Goal: Answer question/provide support

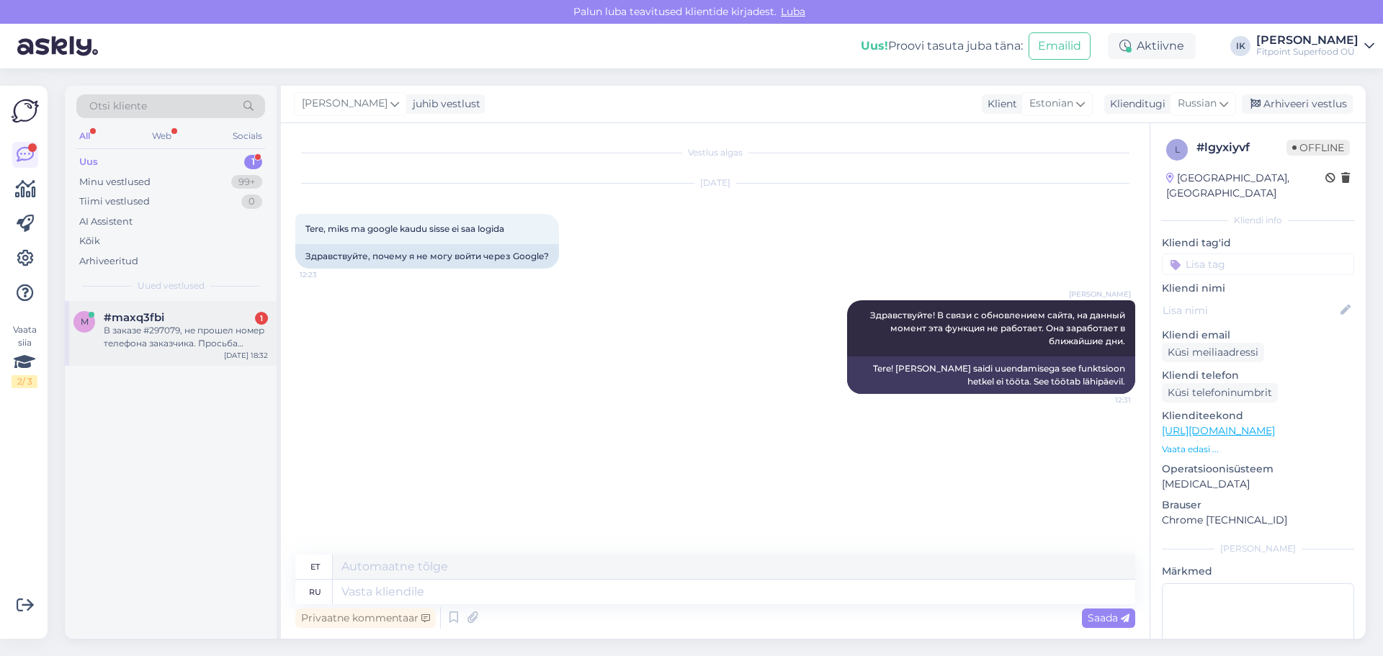
click at [237, 310] on div "m #maxq3fbi 1 В заказе #297079, не прошел номер телефона заказчика. Просьба доб…" at bounding box center [171, 333] width 212 height 65
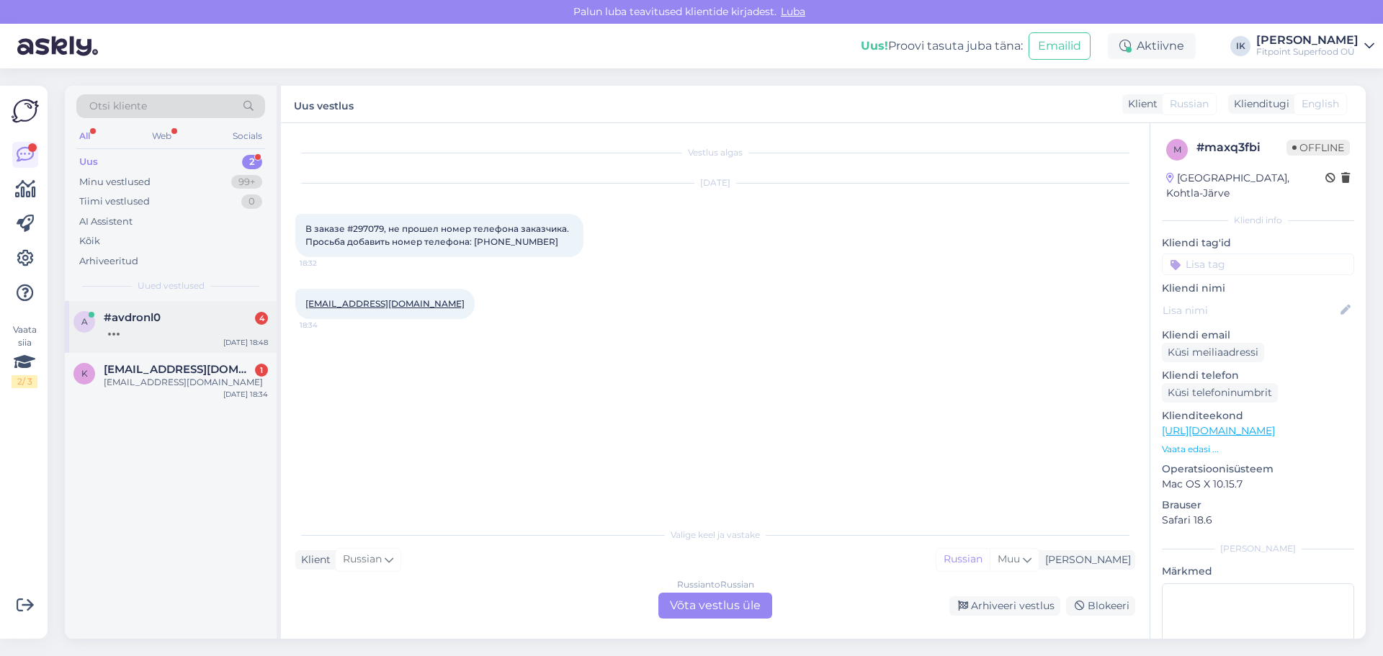
click at [244, 324] on div at bounding box center [186, 330] width 164 height 13
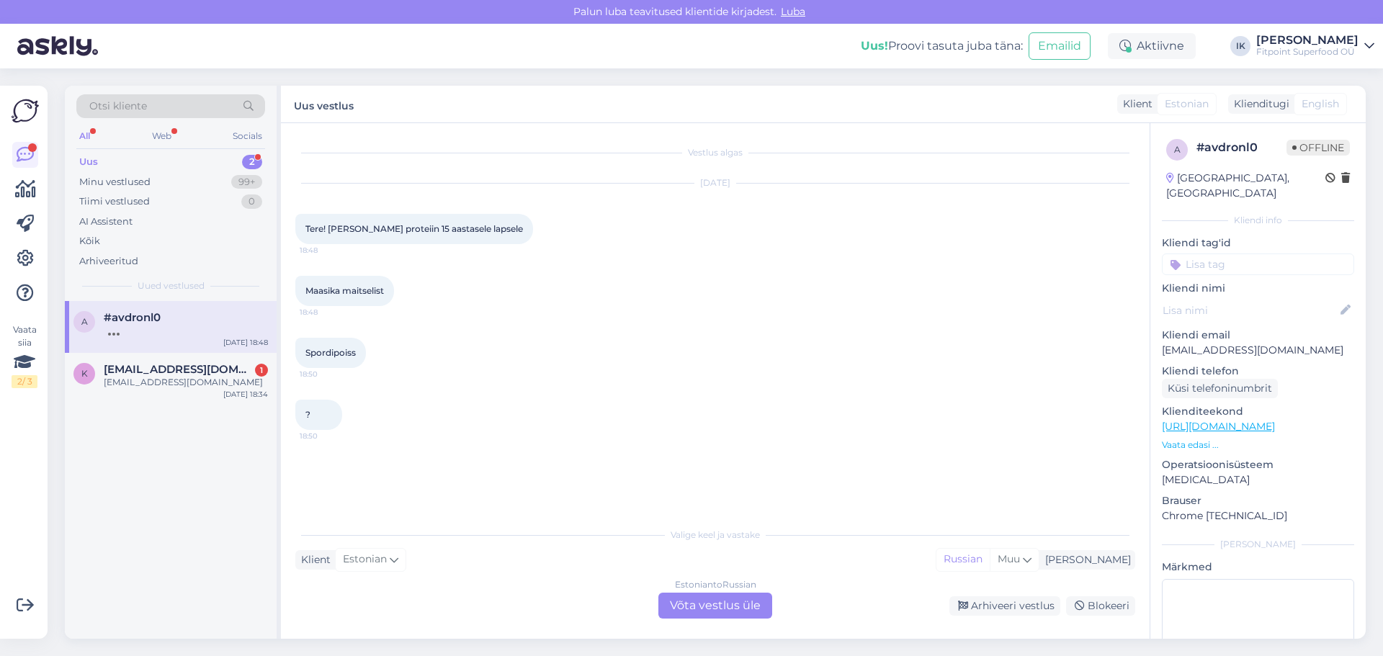
click at [708, 601] on div "Estonian to Russian Võta vestlus üle" at bounding box center [715, 606] width 114 height 26
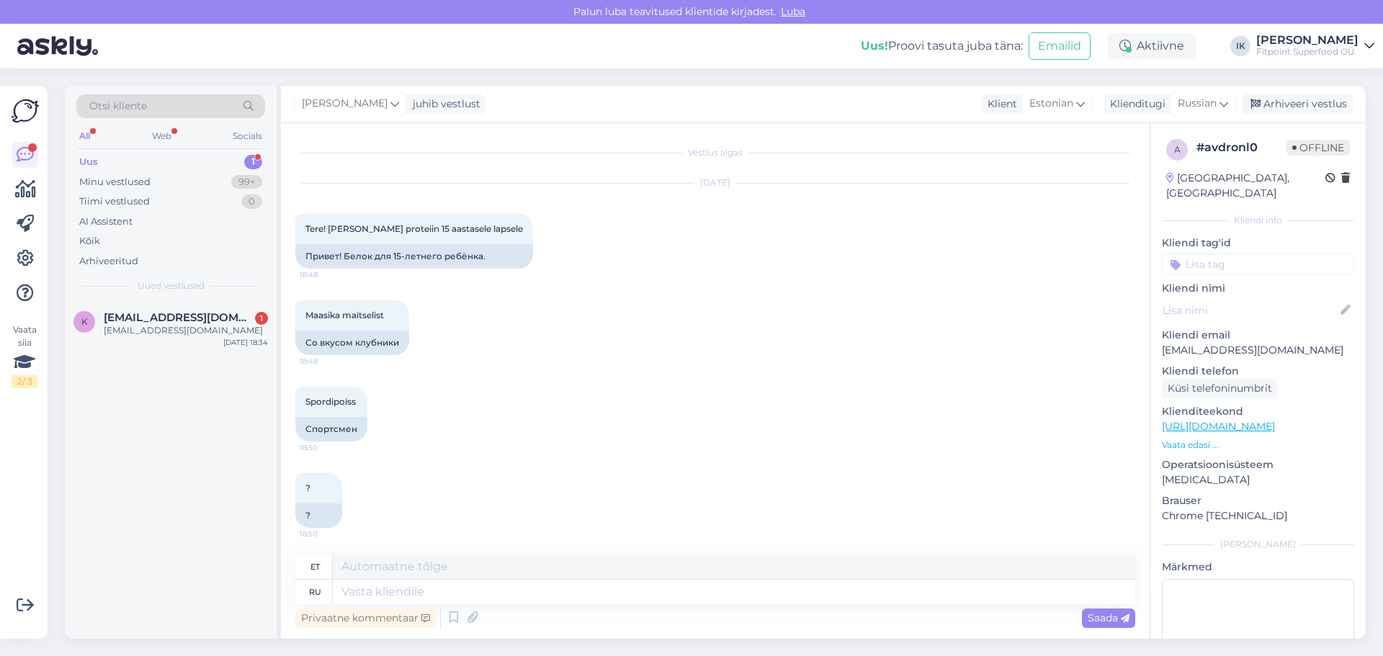
click at [1198, 439] on p "Vaata edasi ..." at bounding box center [1258, 445] width 192 height 13
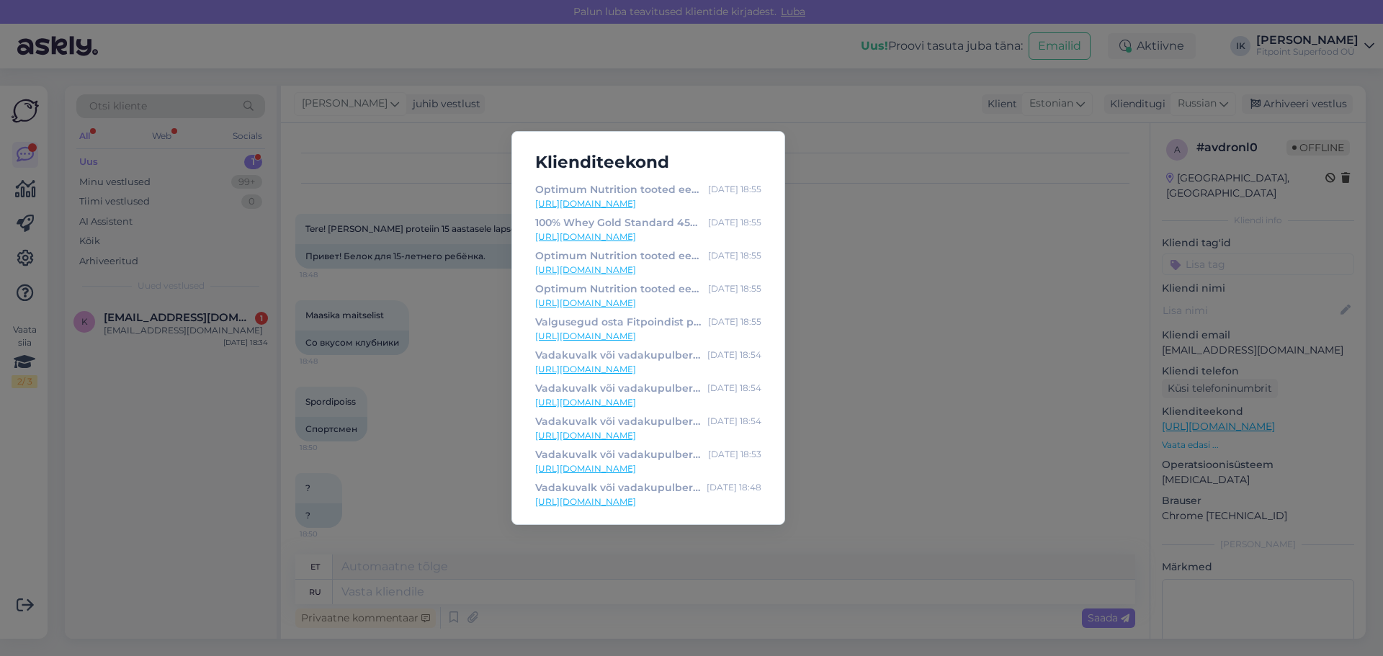
click at [621, 205] on link "[URL][DOMAIN_NAME]" at bounding box center [648, 203] width 226 height 13
click at [400, 497] on div "Klienditeekond Optimum Nutrition tooted eesti edasimüüja [DOMAIN_NAME] [DATE] 1…" at bounding box center [691, 328] width 1383 height 656
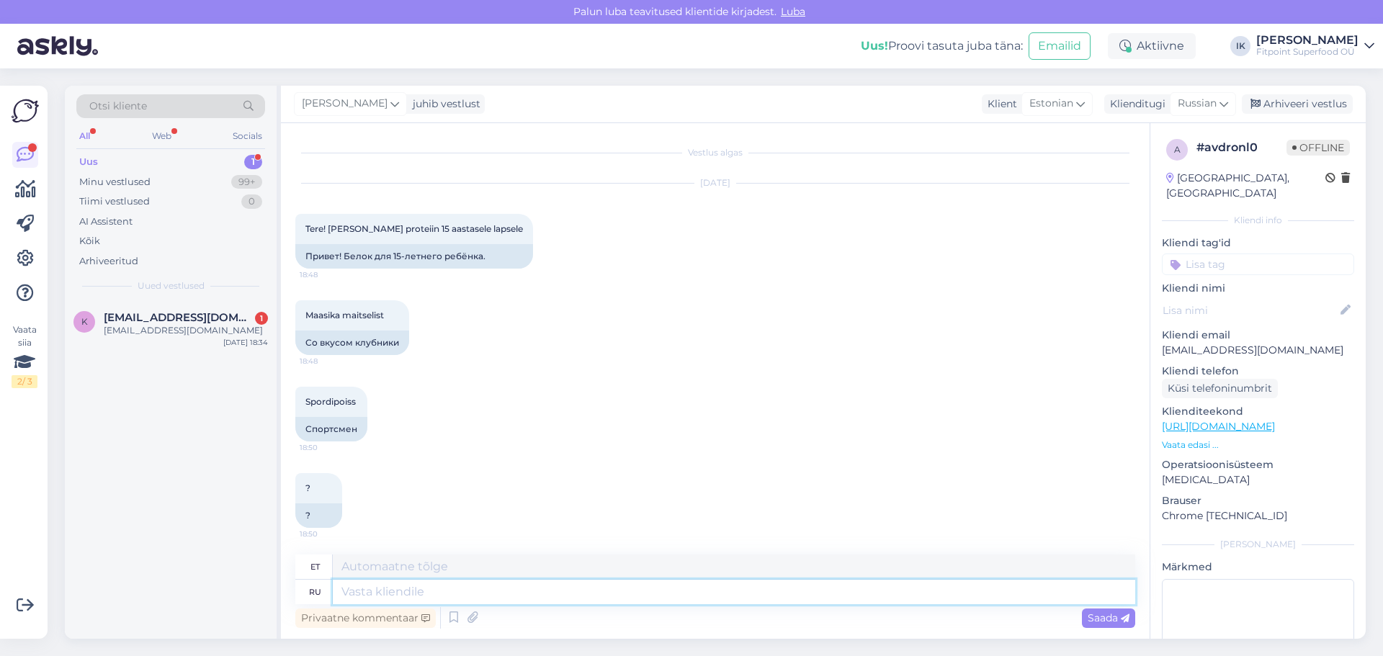
click at [458, 591] on textarea at bounding box center [734, 592] width 802 height 24
type textarea "Зд"
type textarea "Tere"
type textarea "Здравствуйте!"
type textarea "Tere!"
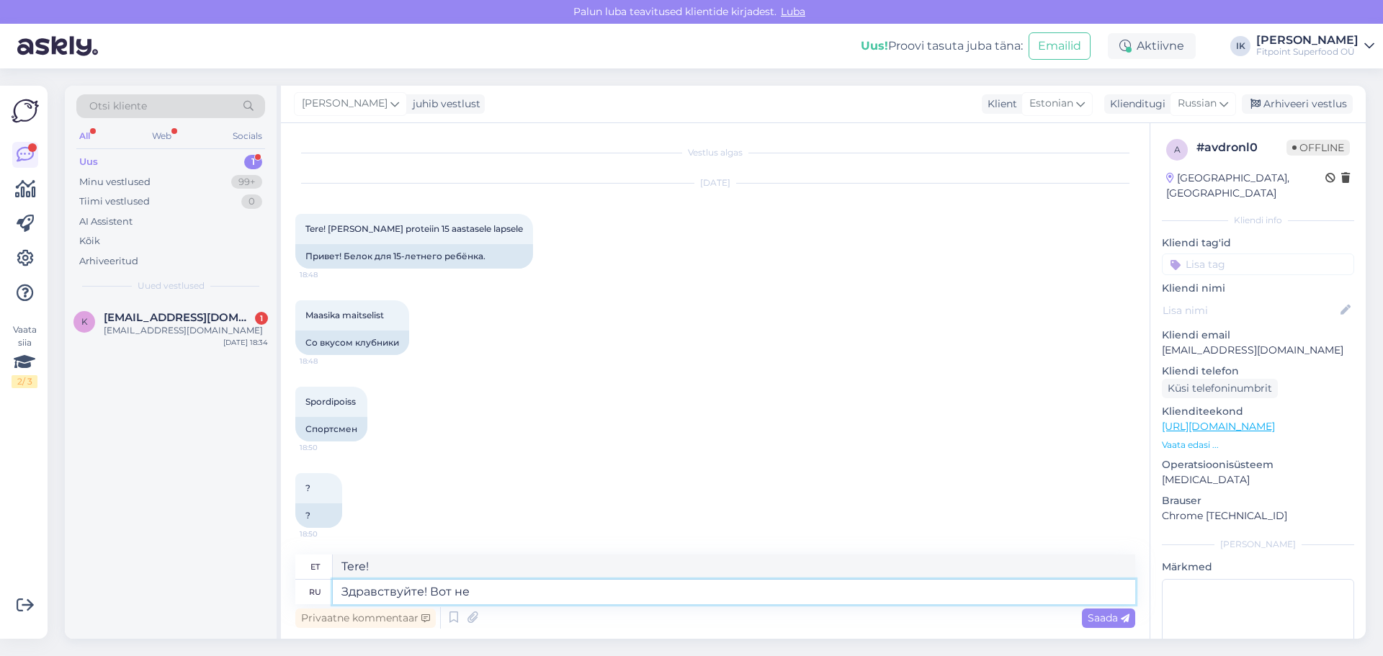
type textarea "Здравствуйте! Вот нес"
type textarea "Tere! Siin see on"
type textarea "Здравствуйте! Вот несколько ва"
type textarea "Tere! Siin on mõned"
type textarea "Здравствуйте! Вот несколько вариантов, ко"
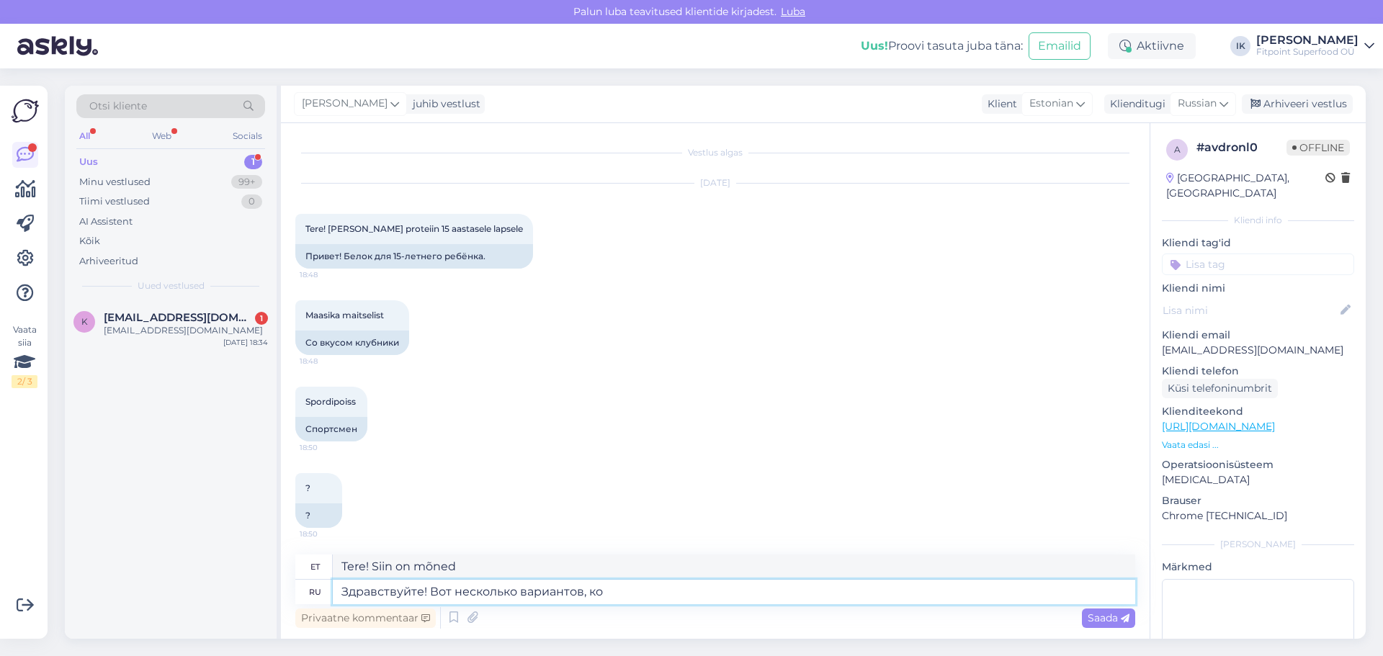
type textarea "Tere! Siin on mõned valikud,"
type textarea "Здравствуйте! Вот несколько вариантов, которые"
type textarea "Tere! Siin on mõned valikud, mis"
type textarea "Здравствуйте! Вот несколько вариантов, которые имеют в"
type textarea "Tere! Siin on mõned valikud, mis on"
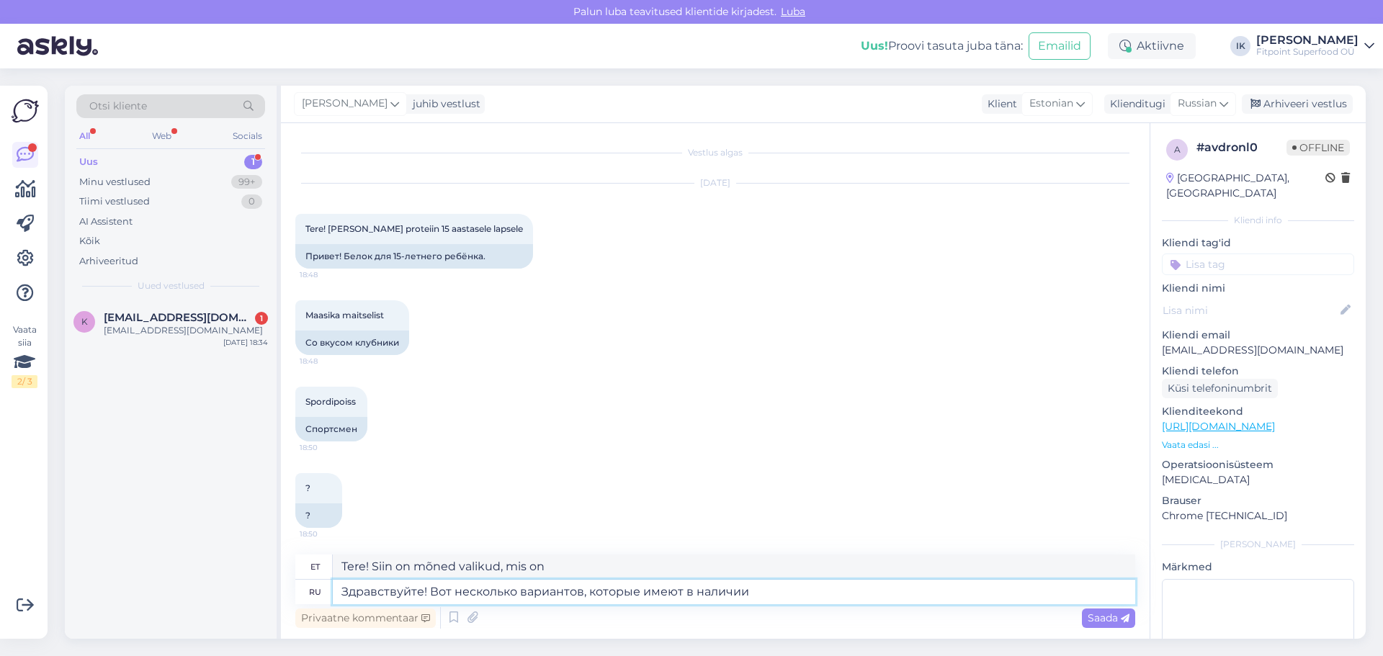
type textarea "Здравствуйте! Вот несколько вариантов, которые имеют в наличии к"
type textarea "Tere! Siin on mõned saadaolevad valikud."
type textarea "Здравствуйте! Вот несколько вариантов, которые имеют в наличии клубничный в"
type textarea "Tere! Siin on mõned valikud, millel on maasikas laos"
type textarea "Здравствуйте! Вот несколько вариантов, которые имеют в наличии клубничный вкус"
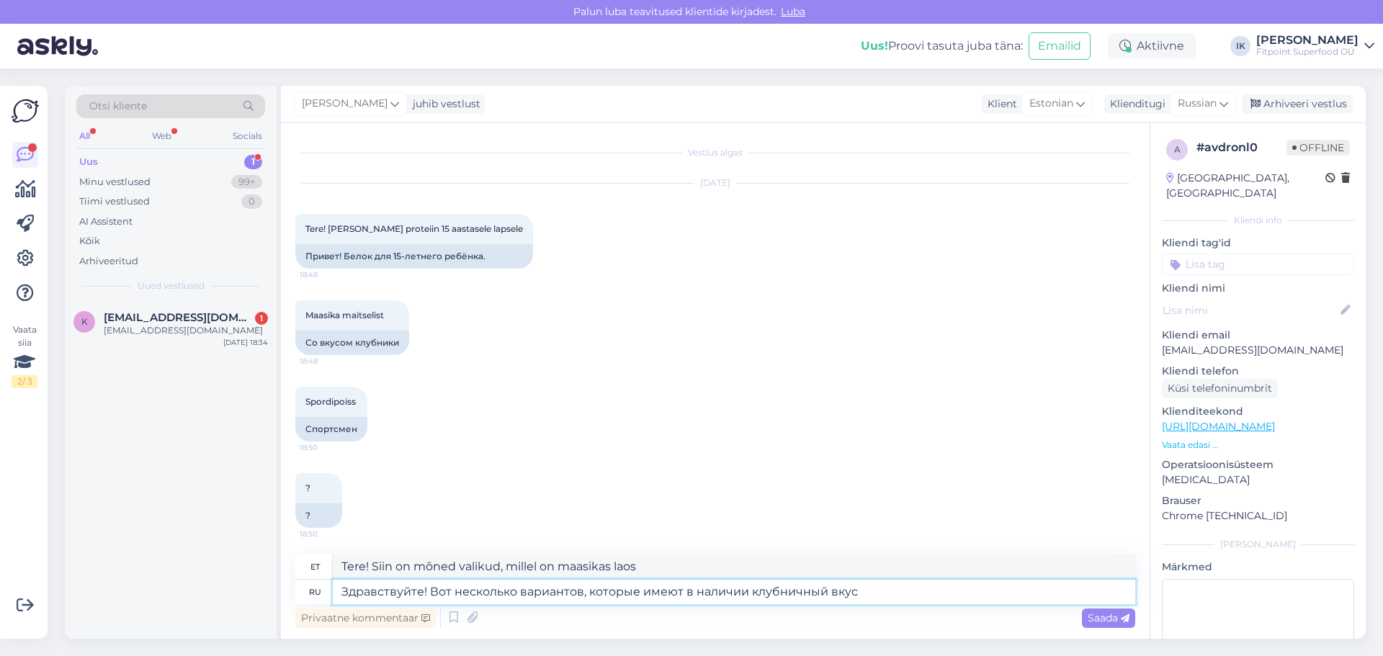
type textarea "Tere! Siin on mõned maasikamaitselised valikud."
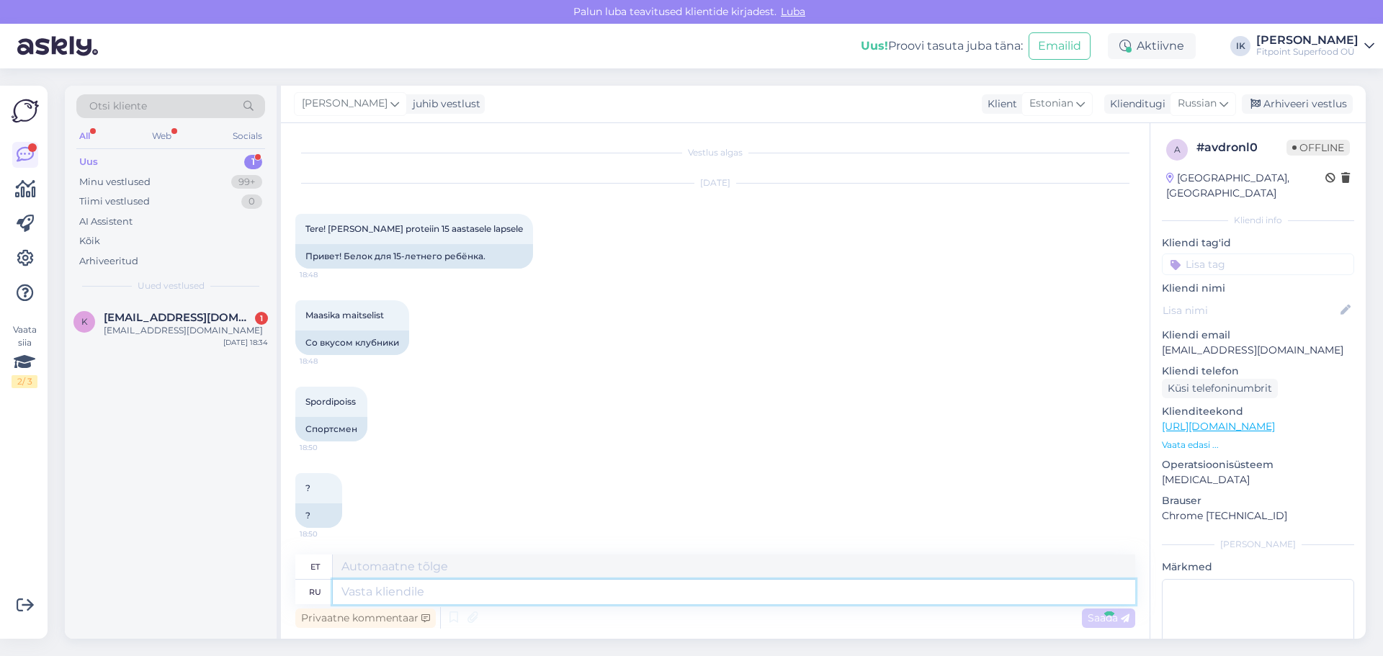
scroll to position [102, 0]
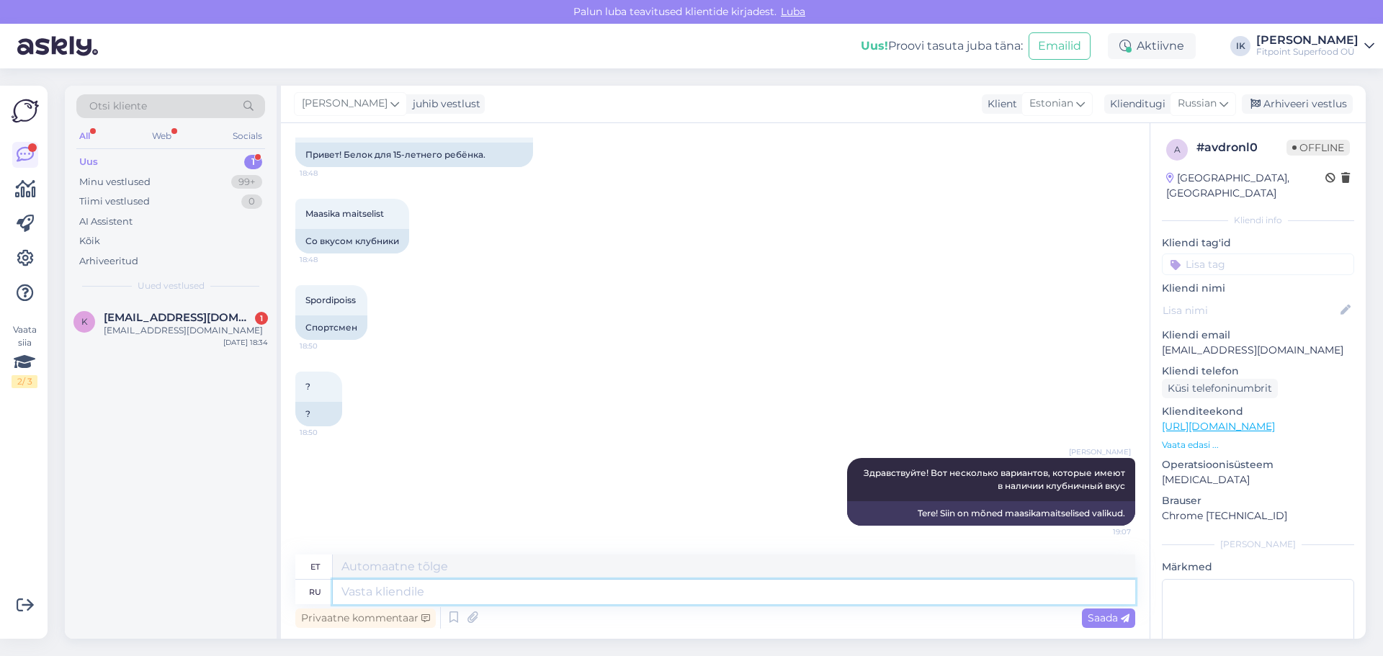
paste textarea "[URL][DOMAIN_NAME]"
type textarea "[URL][DOMAIN_NAME]"
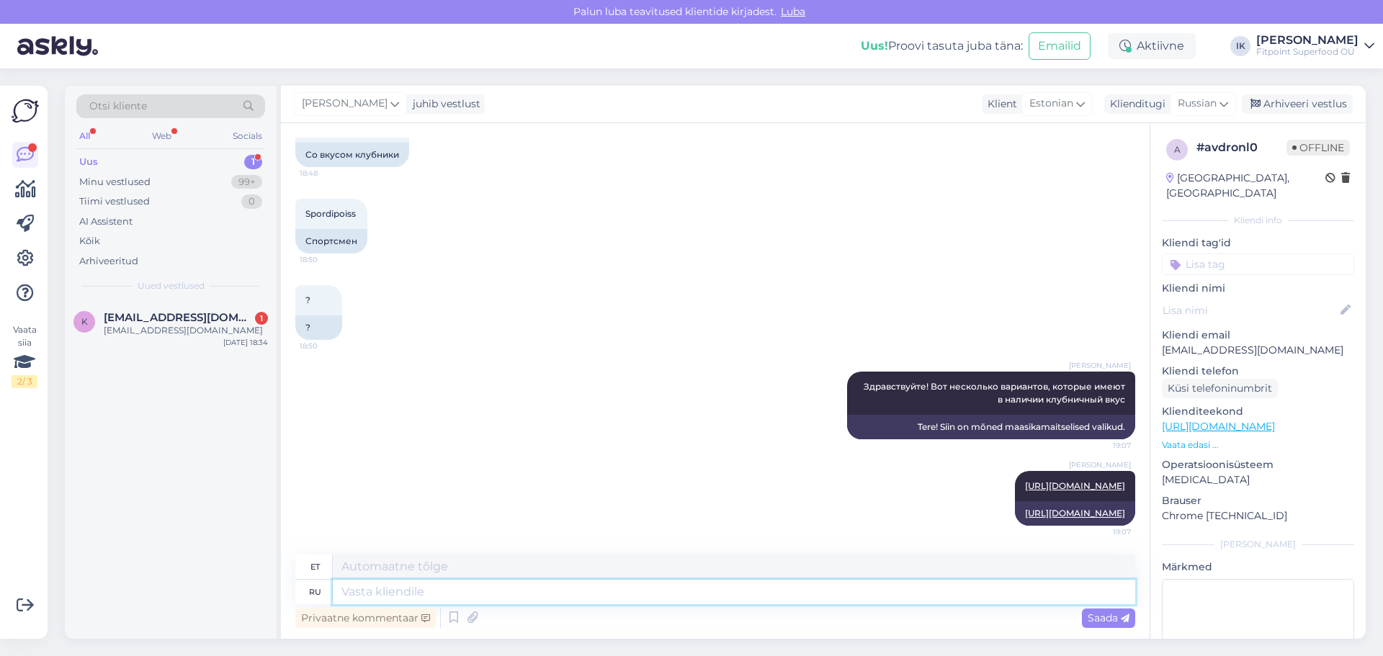
paste textarea "[URL][DOMAIN_NAME]"
type textarea "[URL][DOMAIN_NAME]"
click at [1127, 617] on icon at bounding box center [1125, 618] width 9 height 9
type textarea "[URL][DOMAIN_NAME]"
click at [1093, 620] on span "Saada" at bounding box center [1109, 617] width 42 height 13
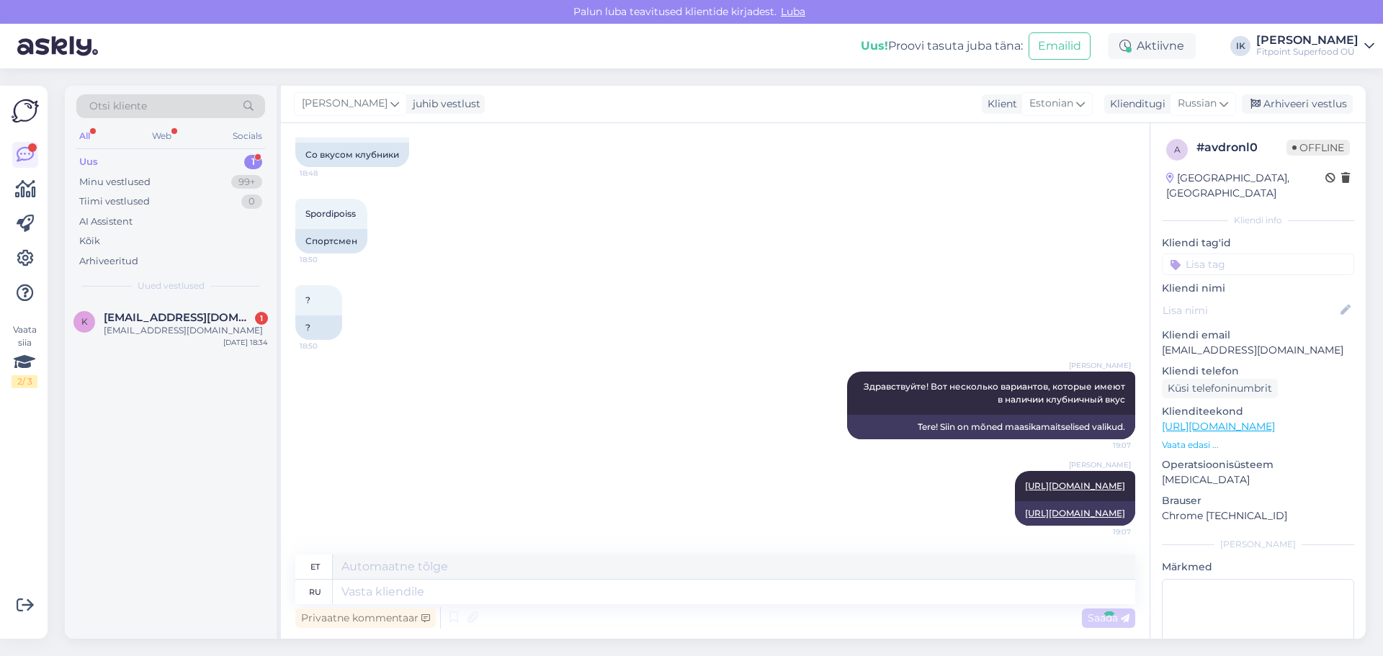
scroll to position [274, 0]
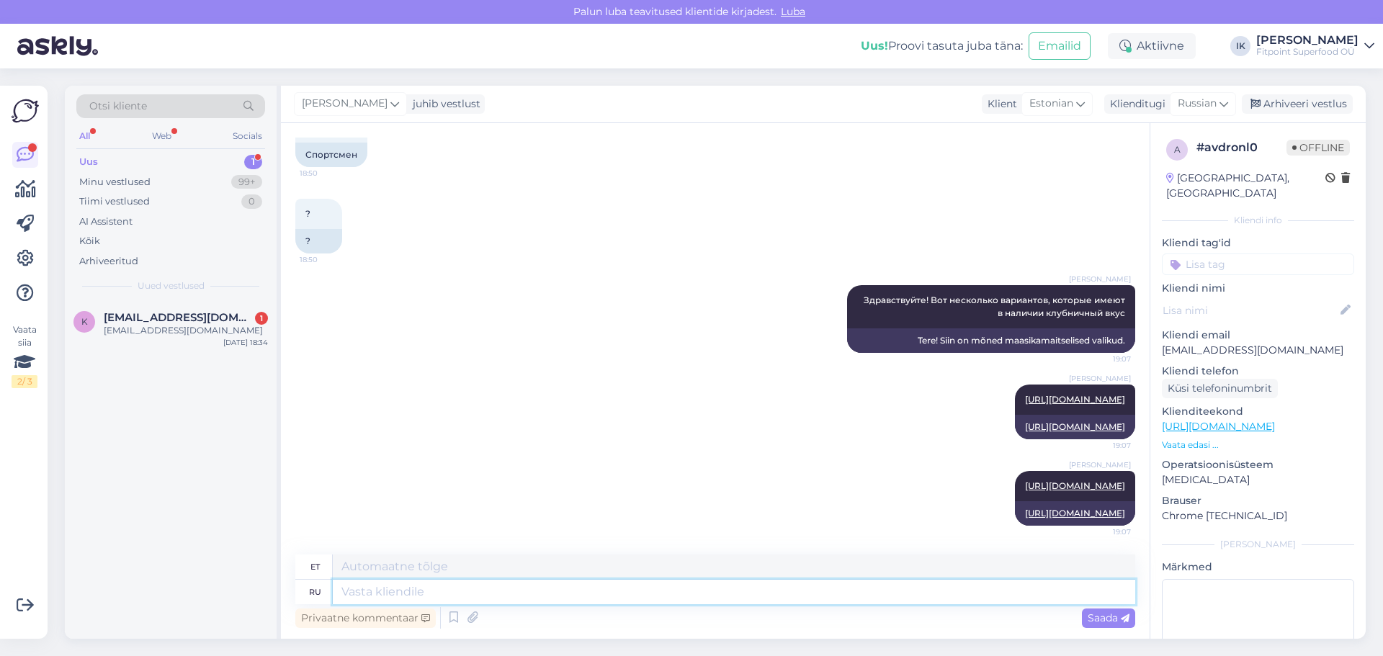
click at [642, 591] on textarea at bounding box center [734, 592] width 802 height 24
paste textarea "[URL][DOMAIN_NAME]"
type textarea "[URL][DOMAIN_NAME]"
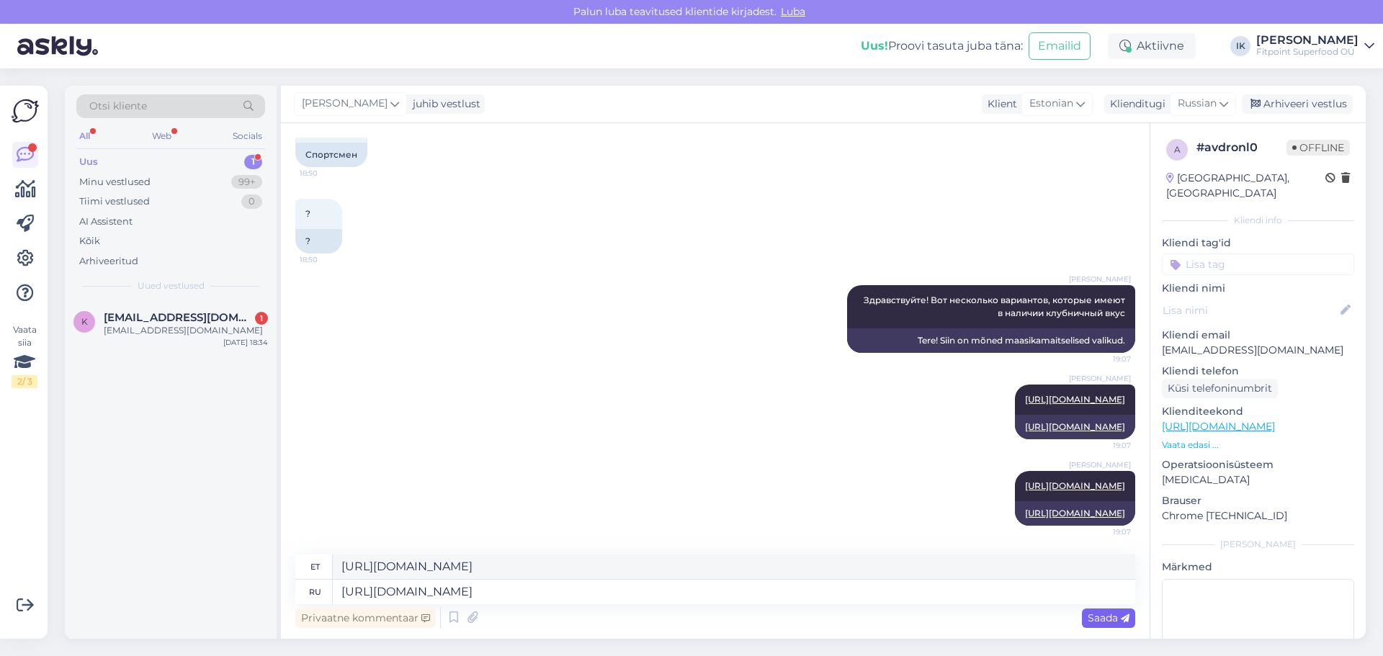
click at [1118, 623] on span "Saada" at bounding box center [1109, 617] width 42 height 13
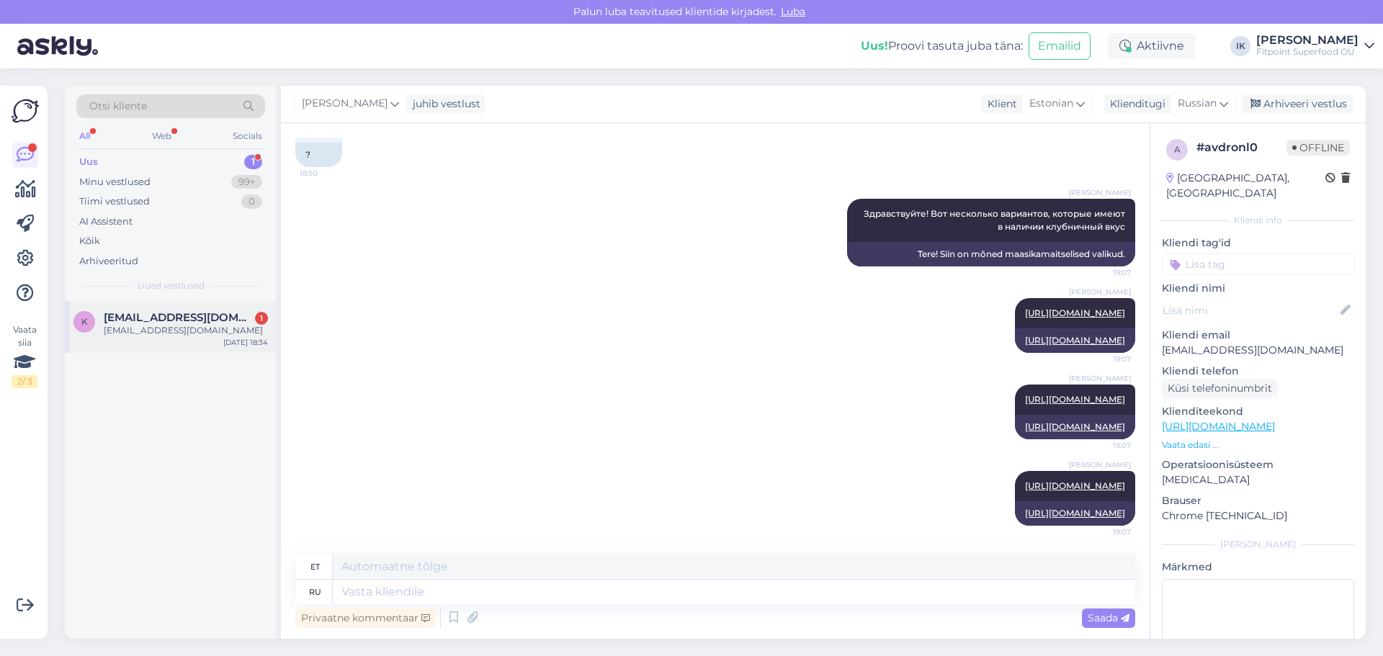
click at [198, 333] on div "[EMAIL_ADDRESS][DOMAIN_NAME]" at bounding box center [186, 330] width 164 height 13
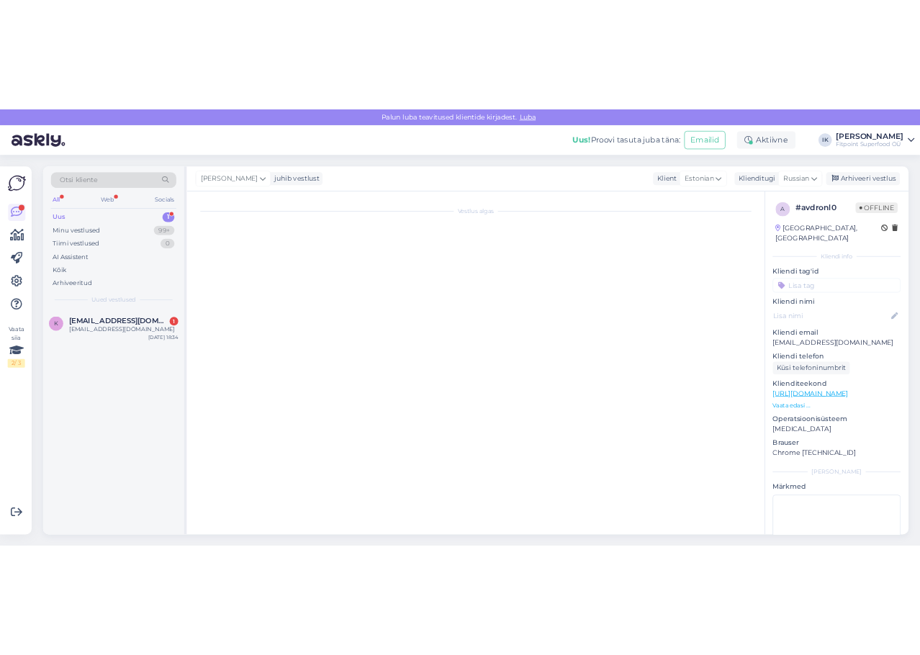
scroll to position [0, 0]
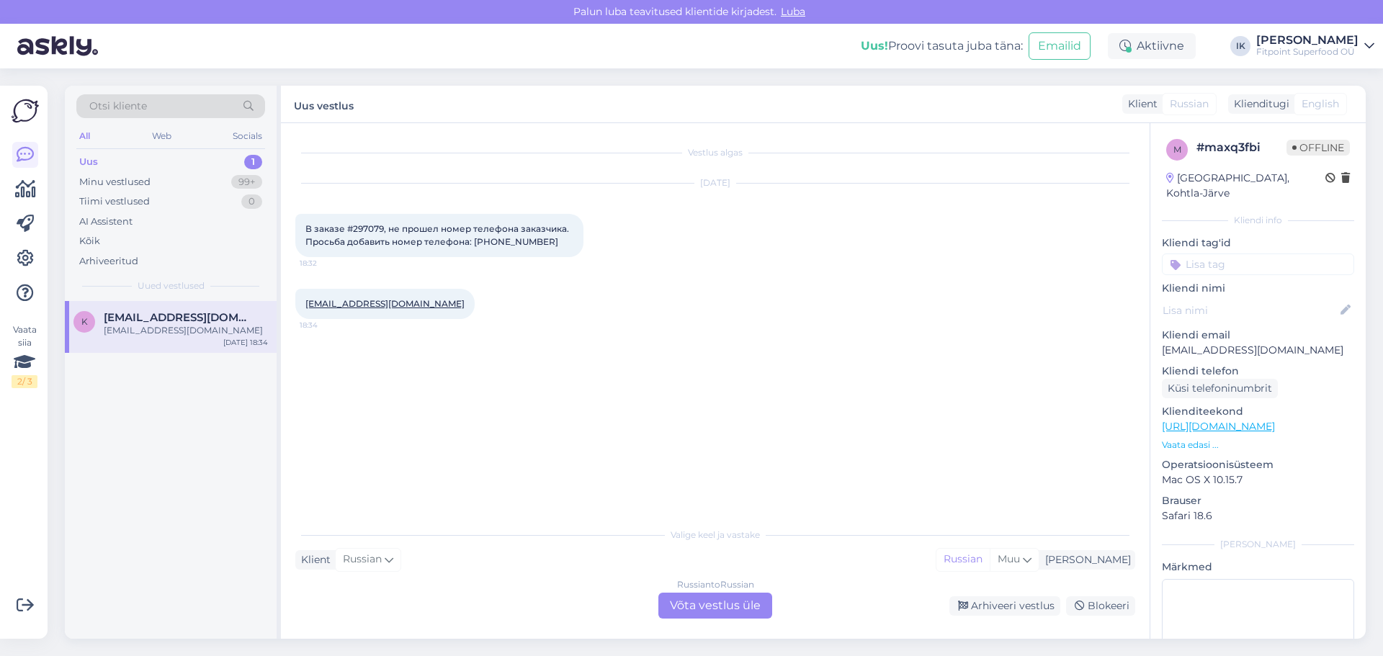
click at [711, 600] on div "Russian to Russian Võta vestlus üle" at bounding box center [715, 606] width 114 height 26
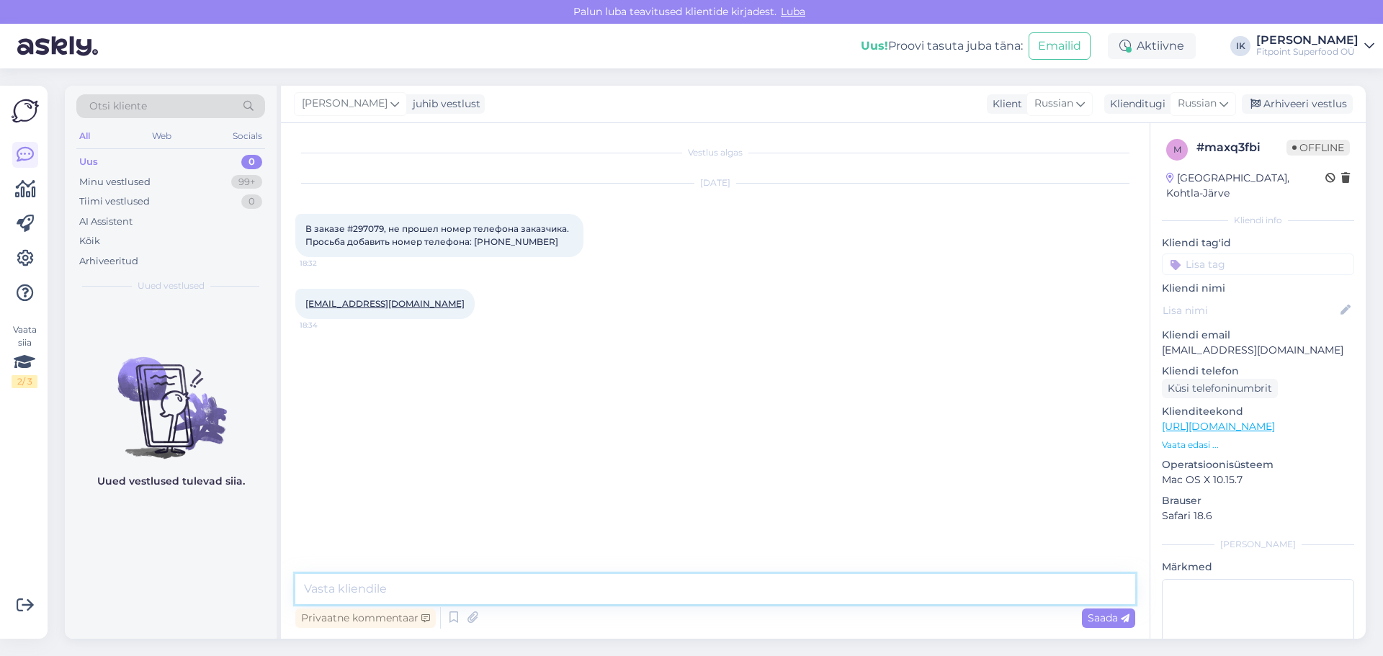
click at [711, 602] on textarea at bounding box center [715, 589] width 840 height 30
click at [396, 591] on textarea "Здравствуйте! спасибо за информацию, я передам ее дальше." at bounding box center [715, 589] width 840 height 30
type textarea "Здравствуйте! Спасибо за информацию, я передам ее дальше."
click at [1120, 617] on span "Saada" at bounding box center [1109, 617] width 42 height 13
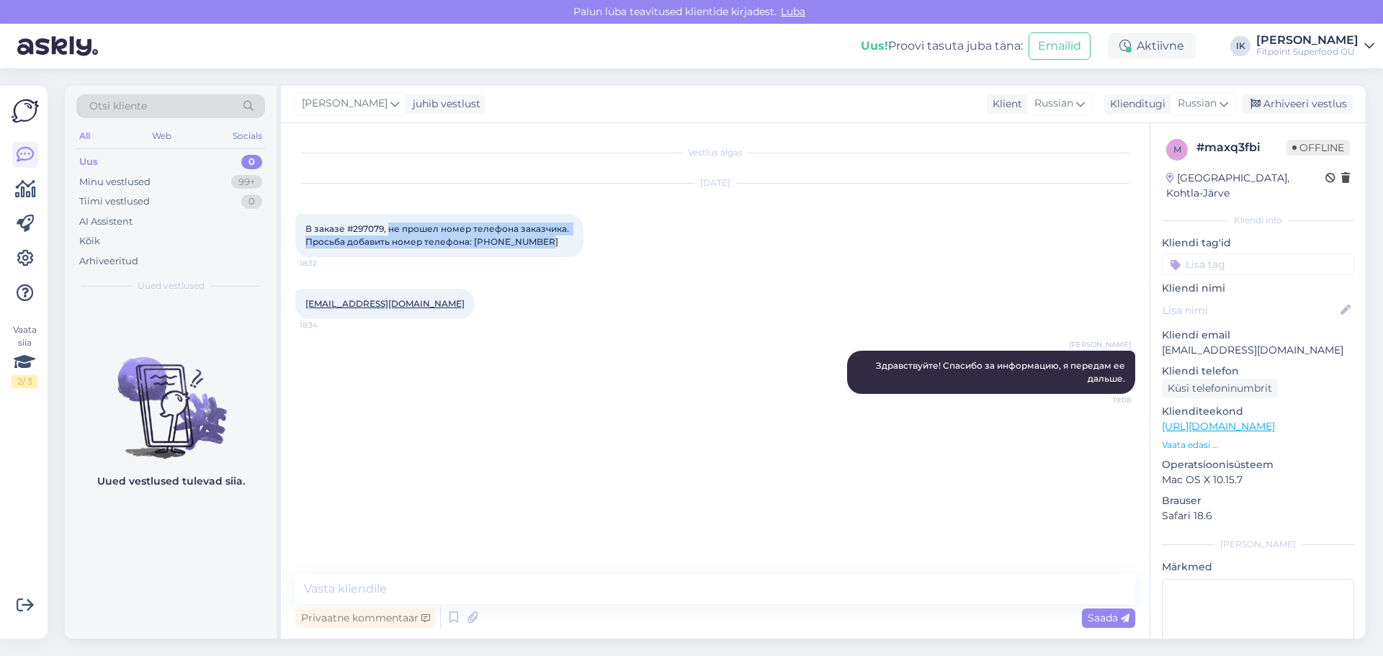
drag, startPoint x: 537, startPoint y: 244, endPoint x: 389, endPoint y: 223, distance: 149.1
click at [389, 223] on span "В заказе #297079, не прошел номер телефона заказчика. Просьба добавить номер те…" at bounding box center [438, 235] width 266 height 24
click at [371, 223] on span "В заказе #297079, не прошел номер телефона заказчика. Просьба добавить номер те…" at bounding box center [438, 235] width 266 height 24
copy span "297079"
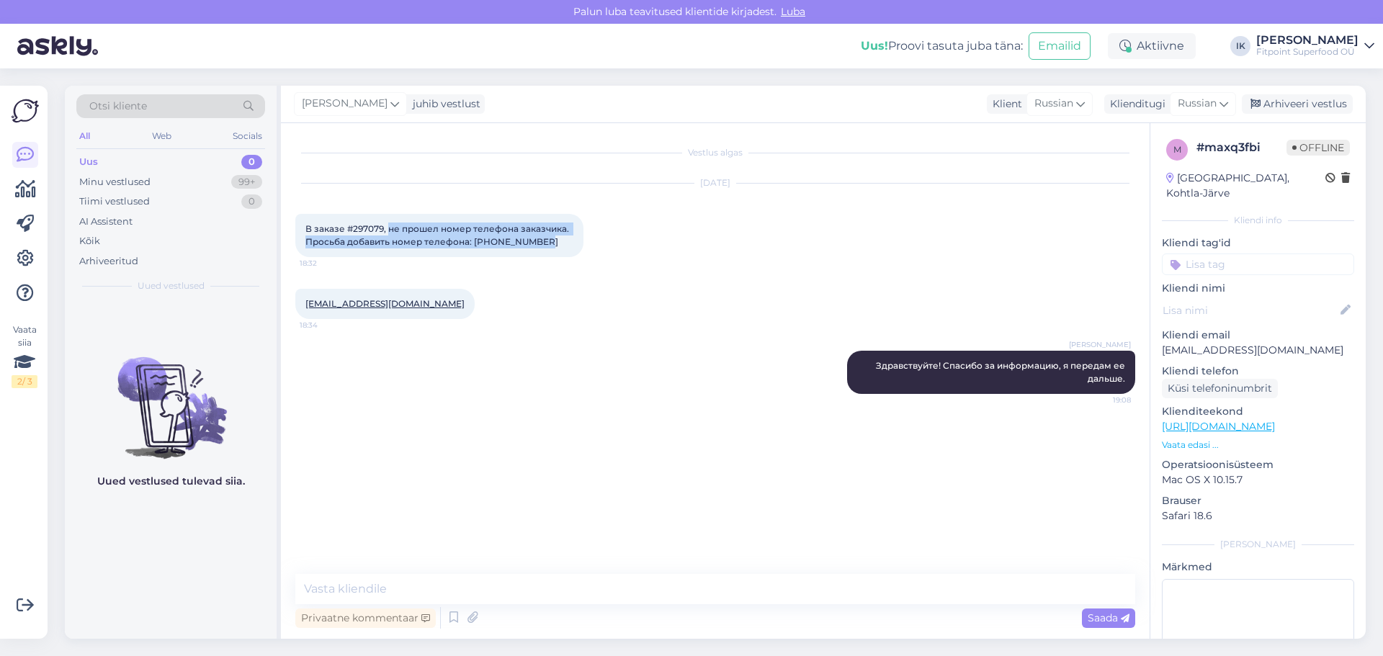
drag, startPoint x: 551, startPoint y: 240, endPoint x: 390, endPoint y: 223, distance: 161.5
click at [390, 223] on div "В заказе #297079, не прошел номер телефона заказчика. Просьба добавить номер те…" at bounding box center [439, 235] width 288 height 43
copy span "не прошел номер телефона заказчика. Просьба добавить номер телефона: [PHONE_NUM…"
click at [171, 166] on div "Uus 0" at bounding box center [170, 162] width 189 height 20
click at [176, 178] on div "Minu vestlused 99+" at bounding box center [170, 182] width 189 height 20
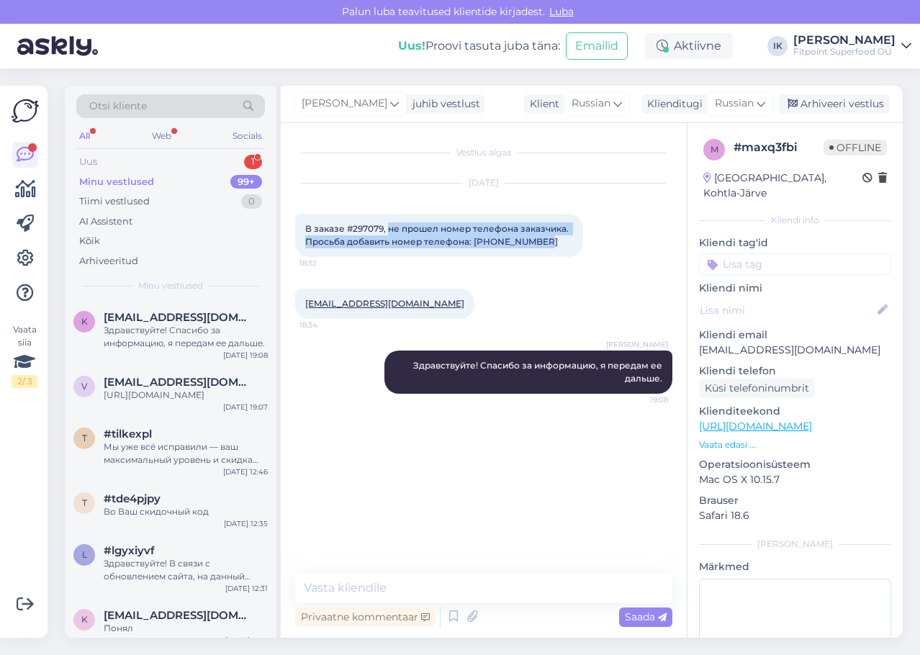
click at [228, 163] on div "Uus 1" at bounding box center [170, 162] width 189 height 20
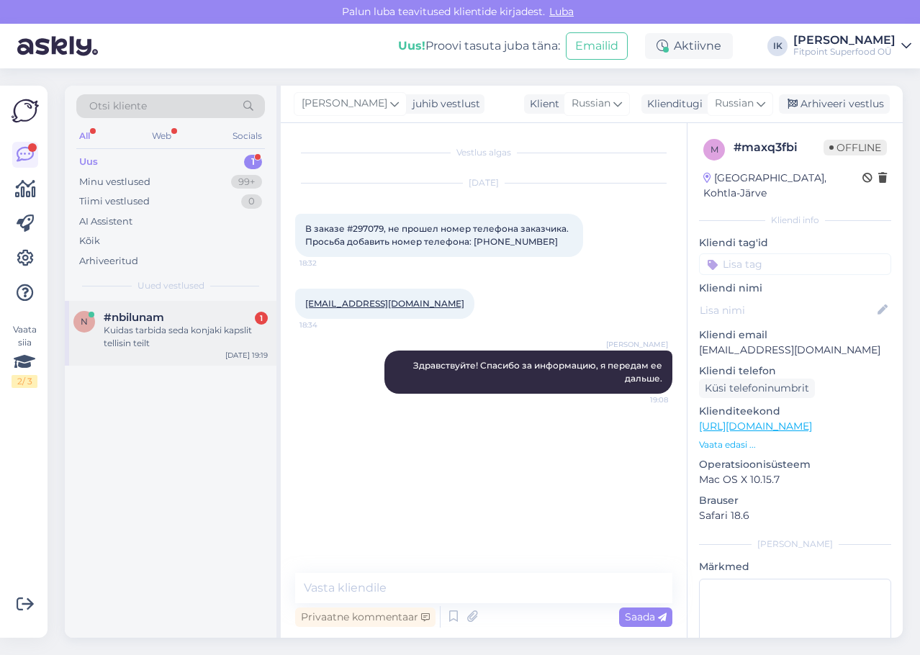
click at [173, 347] on div "Kuidas tarbida seda konjaki kapslit tellisin teilt" at bounding box center [186, 337] width 164 height 26
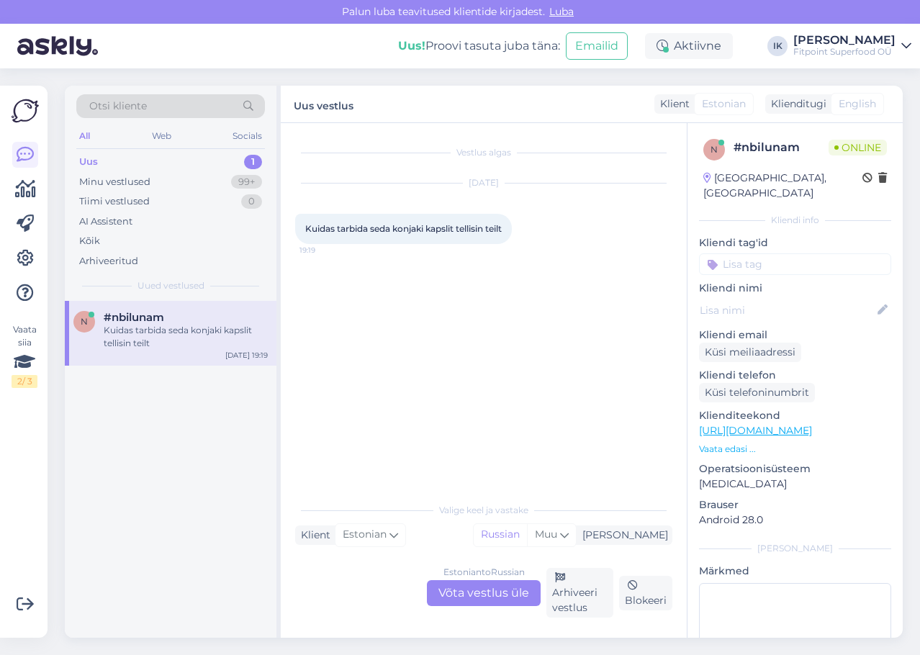
click at [502, 593] on div "Estonian to Russian Võta vestlus üle" at bounding box center [484, 594] width 114 height 26
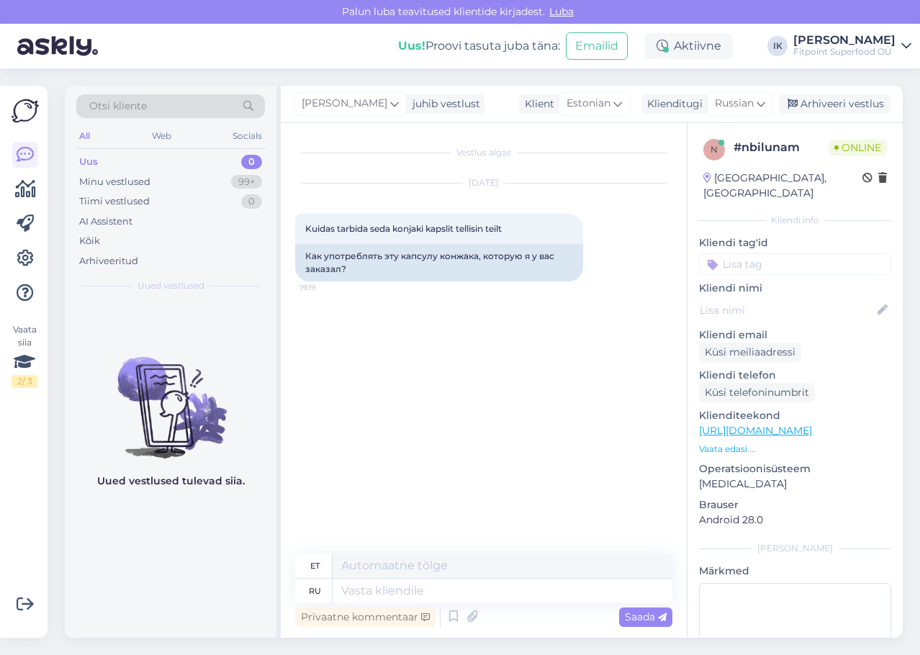
click at [744, 443] on p "Vaata edasi ..." at bounding box center [795, 449] width 192 height 13
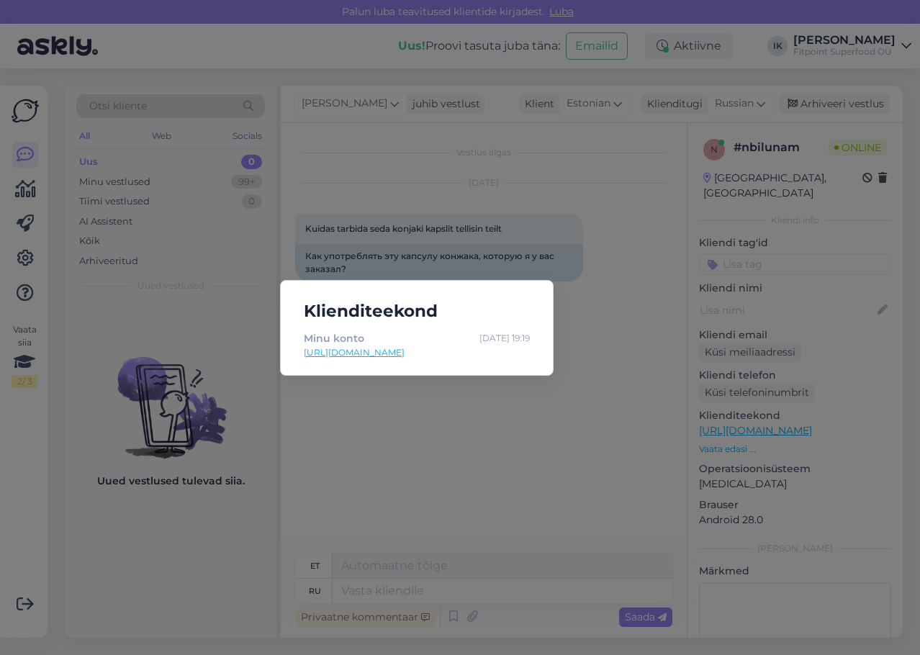
click at [526, 472] on div "Klienditeekond Minu konto [DATE] 19:19 [URL][DOMAIN_NAME]" at bounding box center [460, 327] width 920 height 655
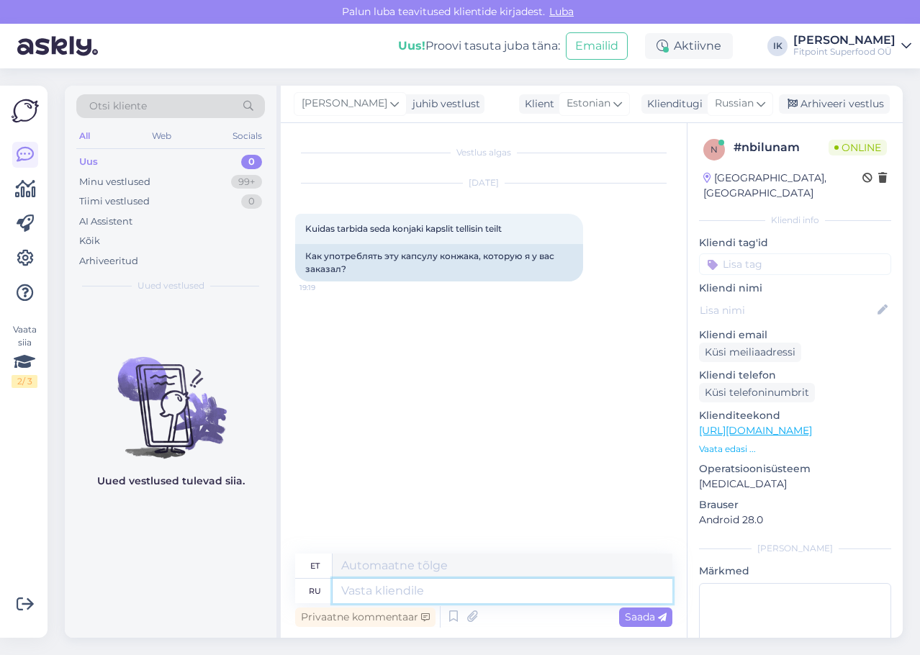
click at [460, 589] on textarea at bounding box center [503, 591] width 340 height 24
type textarea "Здравствуйте!"
type textarea "Tere!"
type textarea "Здравствуйте! Какой т"
type textarea "Tere! Mis"
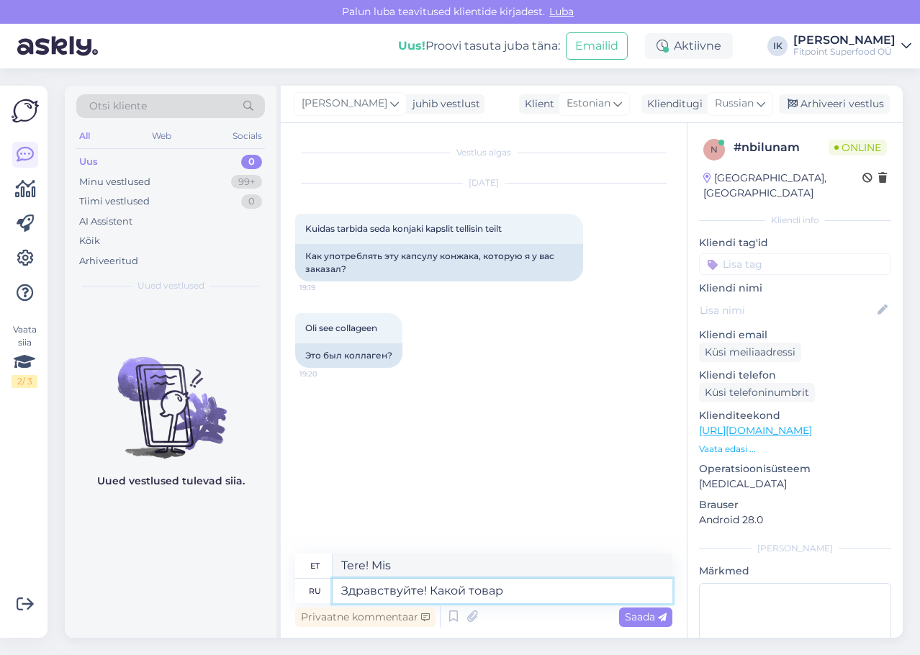
type textarea "Здравствуйте! Какой товар [PERSON_NAME]"
type textarea "Tere! Mis toode?"
type textarea "Здравствуйте! Какой товар Вы и"
type textarea "Tere! Mis toode te olete?"
type textarea "Здравствуйте! Какой товар Вы имеете вви"
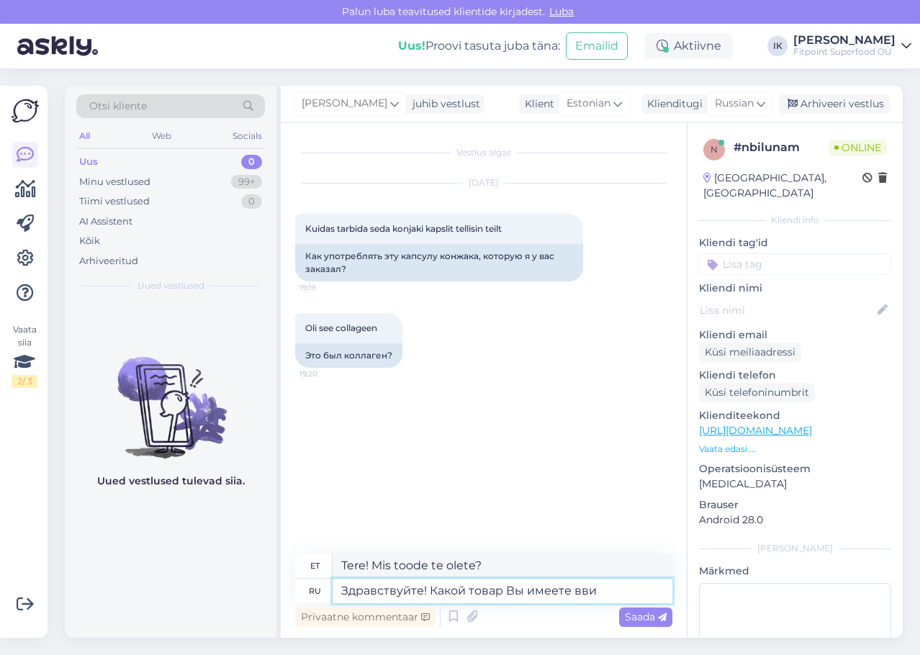
type textarea "Tere! Mis toode teil on?"
type textarea "Здравствуйте! Какой товар Вы имеете ввид"
type textarea "Tere! Millist toodet te silmas [PERSON_NAME]?"
type textarea "Здравствуйте! Какой товар Вы имеете ввиду? [GEOGRAPHIC_DATA],"
type textarea "Tere! Millist toodet te silmas [PERSON_NAME]? Ettevõtet,"
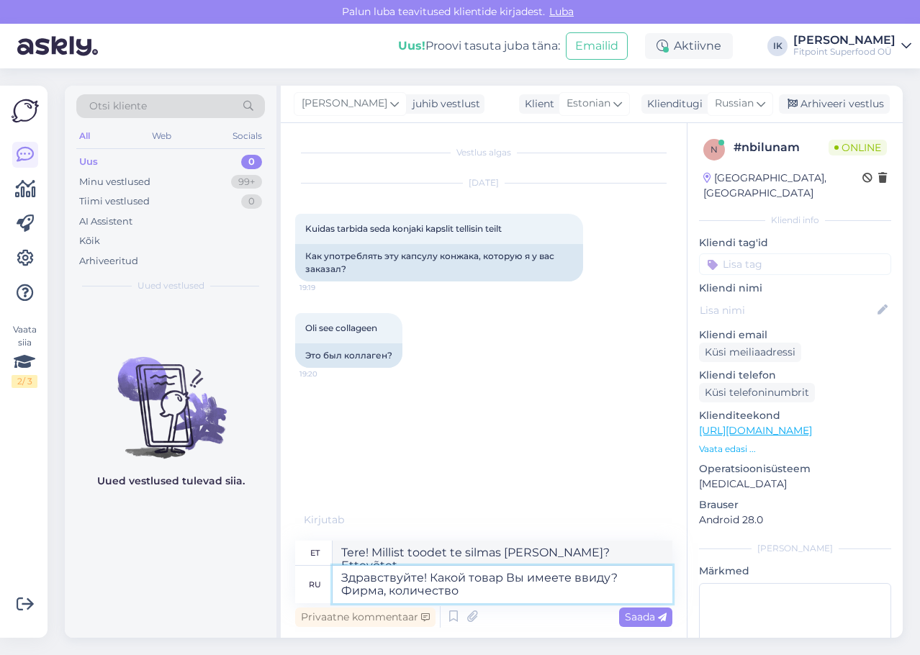
type textarea "Здравствуйте! Какой товар Вы имеете ввиду? Фирма, количество м"
type textarea "Tere! Millist toodet te silmas [PERSON_NAME]? Bränd, kogus"
type textarea "Здравствуйте! Какой товар Вы имеете ввиду? Фирма, количество миллиграм"
type textarea "Tere! Millist toodet te silmas [PERSON_NAME]? Bränd, kogus milligrammides"
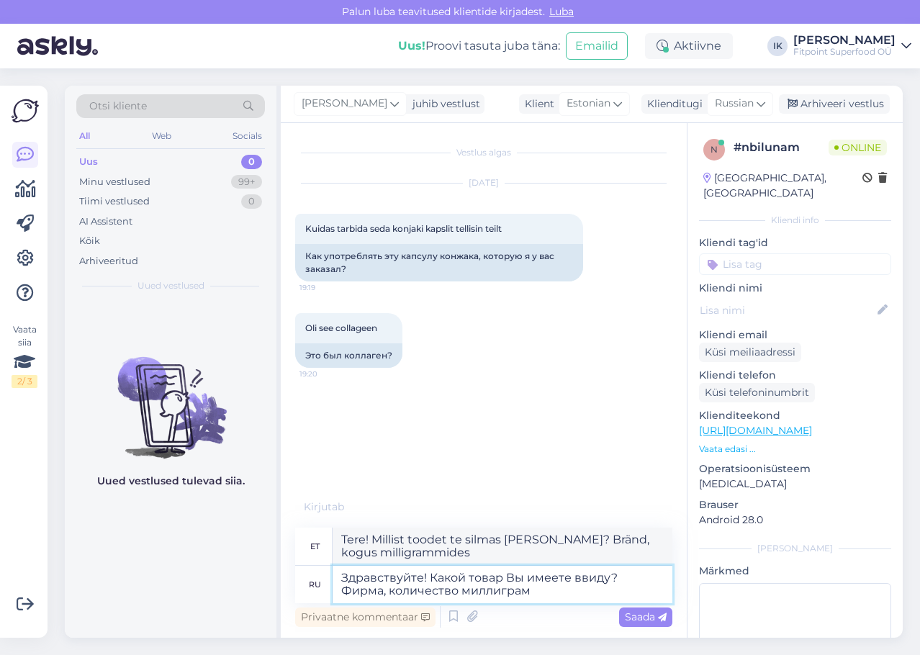
type textarea "Здравствуйте! Какой товар Вы имеете ввиду? Фирма, количество миллиграм?"
type textarea "Tere! Millist toodet te silmas [PERSON_NAME]? [PERSON_NAME], kogust milligrammi…"
click at [594, 603] on textarea "Здравствуйте! Какой товар Вы имеете ввиду? Фирма, количество миллиграм?" at bounding box center [503, 584] width 340 height 37
type textarea "Здравствуйте! Какой товар Вы имеете ввиду? Фирма, количество миллиграм?"
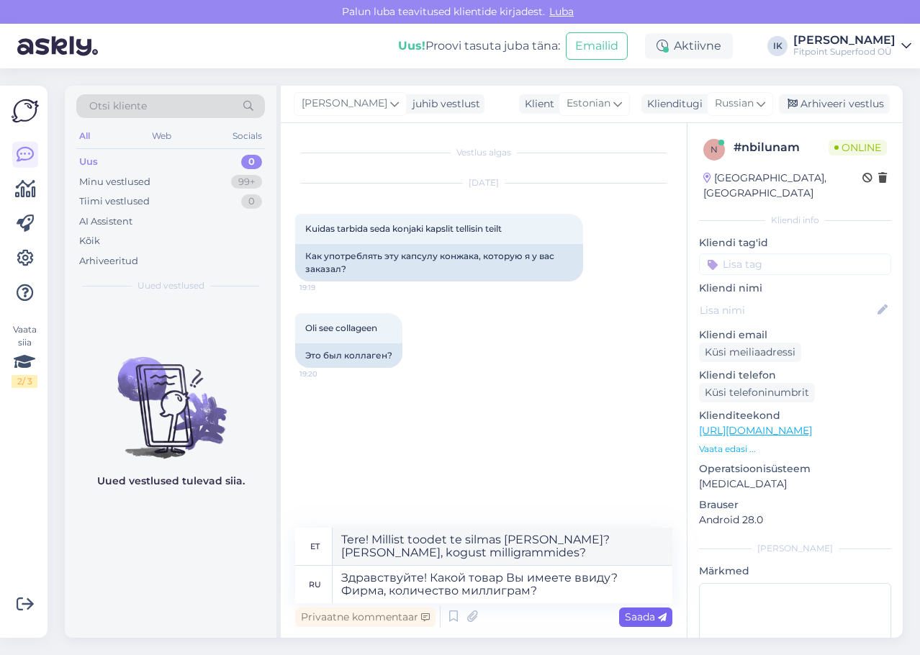
click at [648, 620] on span "Saada" at bounding box center [646, 617] width 42 height 13
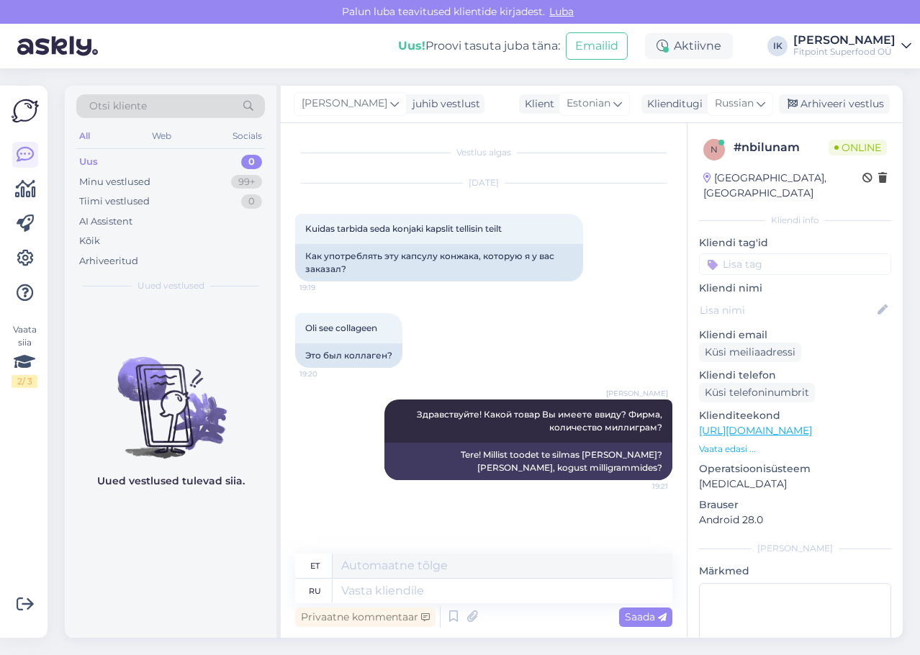
click at [575, 516] on div "Vestlus algas [DATE] Kuidas tarbida seda konjaki kapslit tellisin teilt 19:19 К…" at bounding box center [490, 339] width 390 height 403
click at [488, 501] on div "Vestlus algas [DATE] Kuidas tarbida seda konjaki kapslit tellisin teilt 19:19 К…" at bounding box center [490, 332] width 390 height 388
click at [757, 424] on link "[URL][DOMAIN_NAME]" at bounding box center [755, 430] width 113 height 13
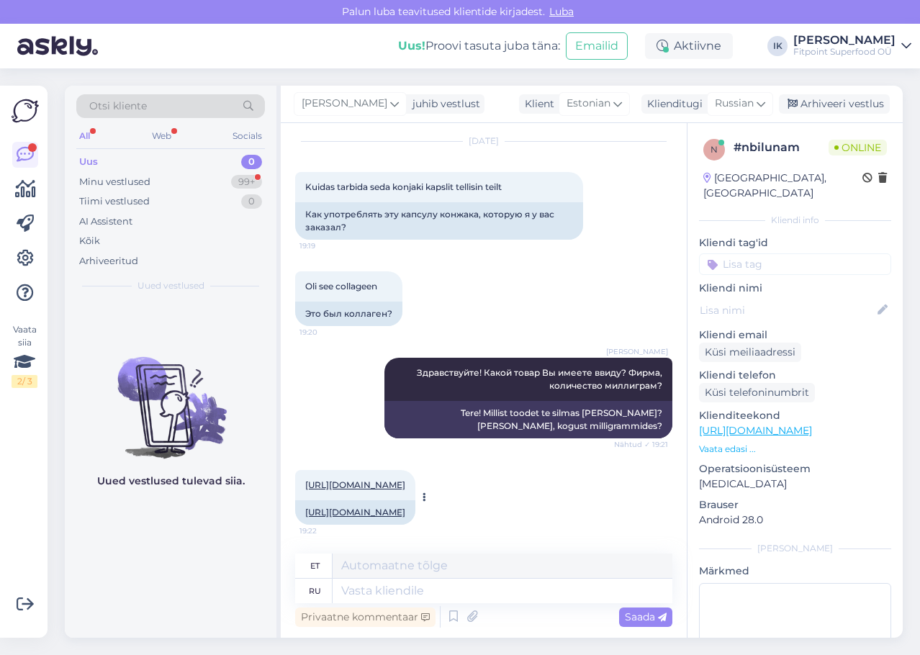
click at [405, 507] on link "[URL][DOMAIN_NAME]" at bounding box center [355, 512] width 100 height 11
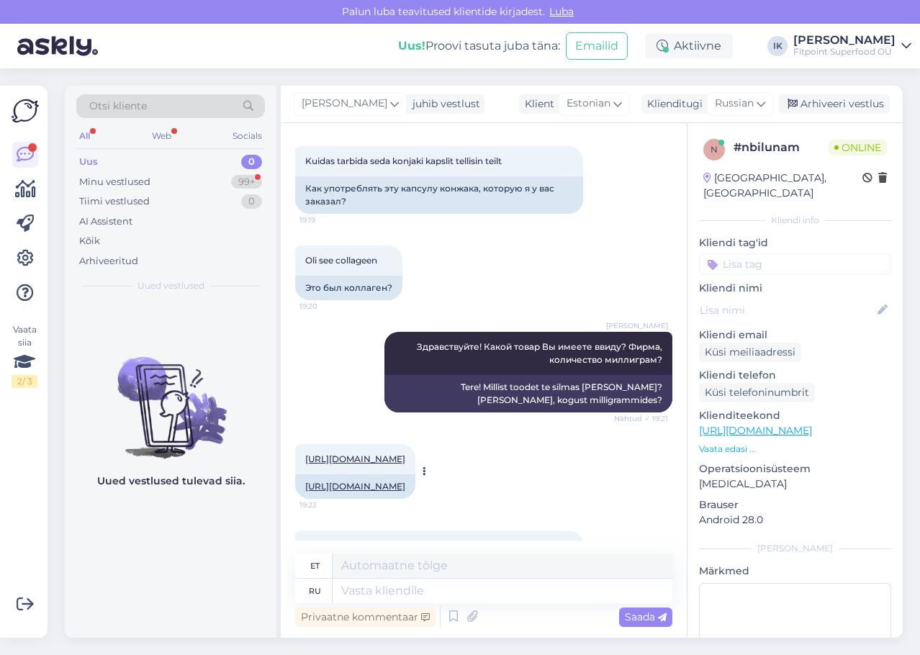
scroll to position [180, 0]
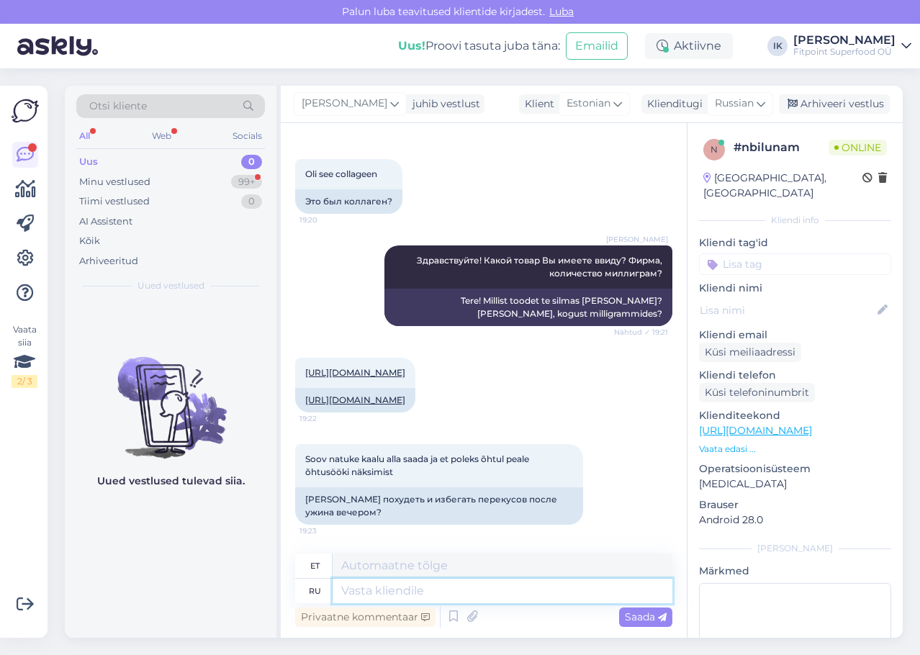
click at [416, 595] on textarea at bounding box center [503, 591] width 340 height 24
paste textarea "ChatGPT сказал: Принимать по 1 капсуле в день за 15–30 мин до еды, запивать бол…"
type textarea "ChatGPT сказал: Принимать по 1 капсуле в день за 15–30 мин до еды, запивать бол…"
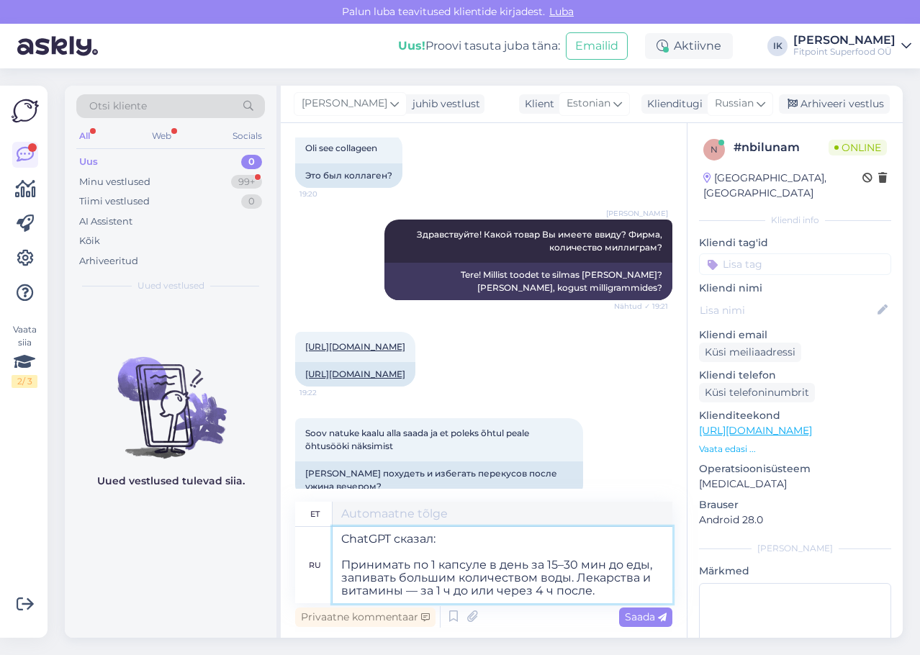
type textarea "ChatGPT ütles: Võtke 1 kapsel päevas 15-30 minutit enne sööki koos rohke veega.…"
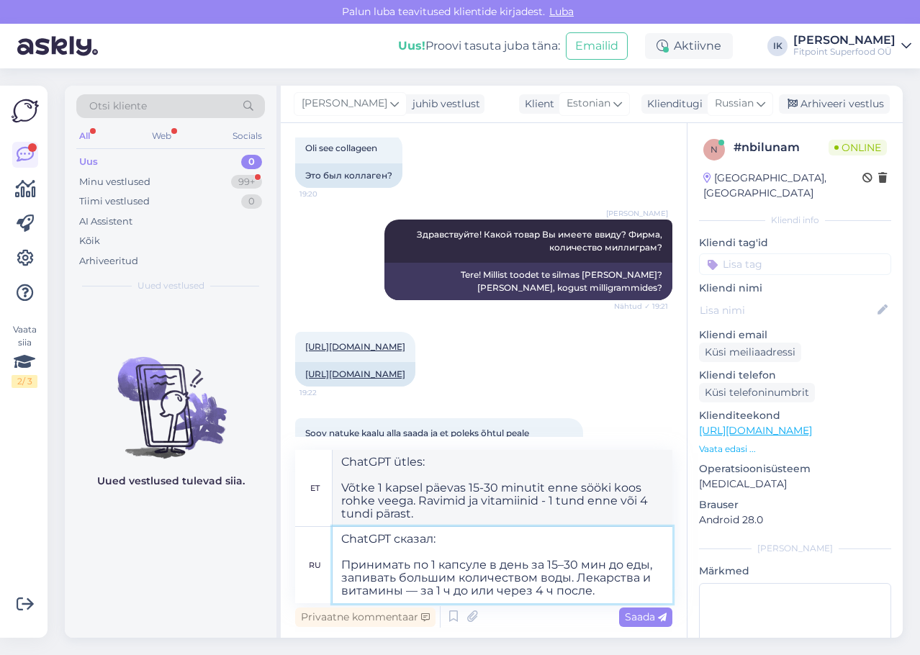
drag, startPoint x: 435, startPoint y: 550, endPoint x: 300, endPoint y: 524, distance: 137.3
click at [300, 524] on div "et ChatGPT ütles: Võtke 1 kapsel päevas 15-30 minutit enne sööki koos rohke vee…" at bounding box center [483, 526] width 377 height 153
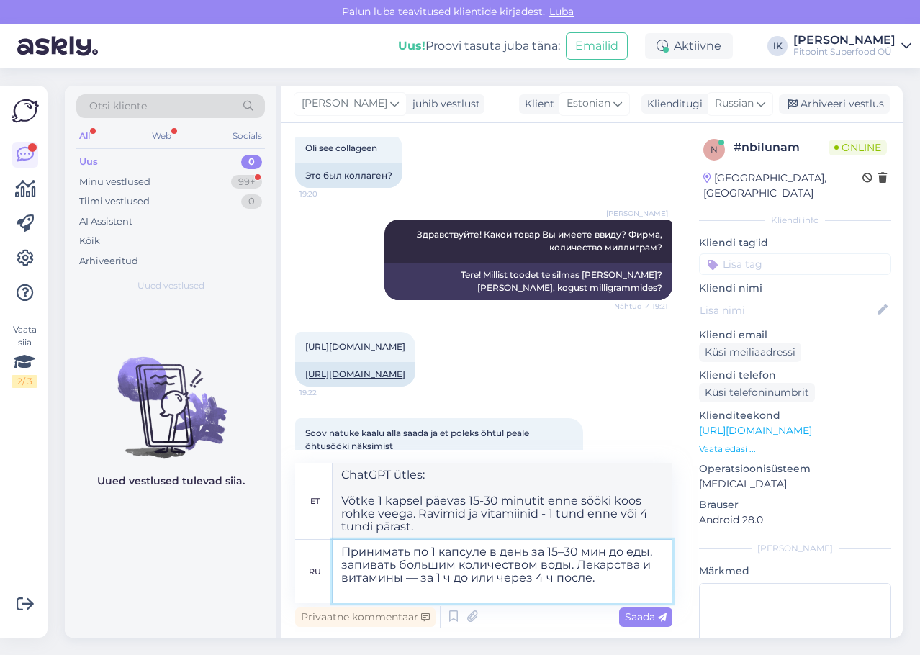
click at [339, 565] on textarea "Принимать по 1 капсуле в день за 15–30 мин до еды, запивать большим количеством…" at bounding box center [503, 571] width 340 height 63
type textarea "Принимать по 1 капсуле в день за 15–30 мин до еды, запивать большим количеством…"
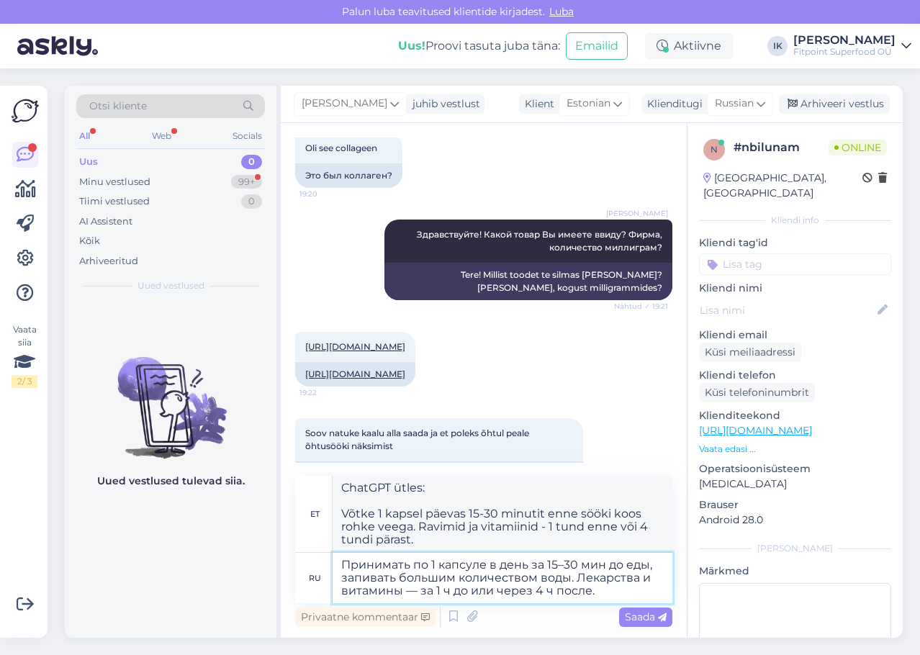
type textarea "Võtke 1 kapsel päevas 15-30 minutit enne sööki koos rohke veega. Ravimid ja vit…"
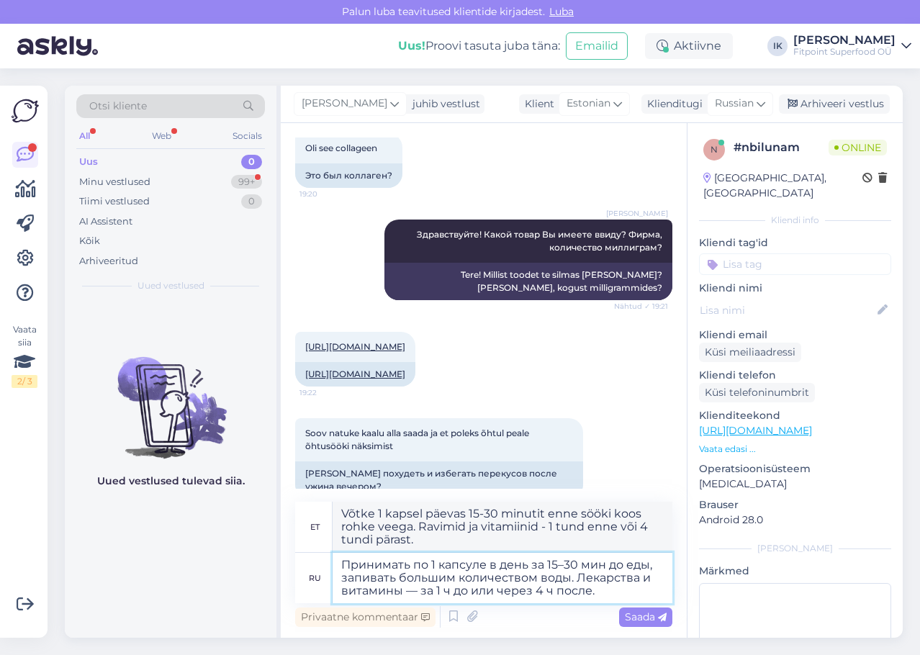
click at [617, 588] on textarea "Принимать по 1 капсуле в день за 15–30 мин до еды, запивать большим количеством…" at bounding box center [503, 578] width 340 height 50
type textarea "Принимать по 1 капсуле в день за 15–30 мин до еды, запивать большим количеством…"
click at [641, 614] on span "Saada" at bounding box center [646, 617] width 42 height 13
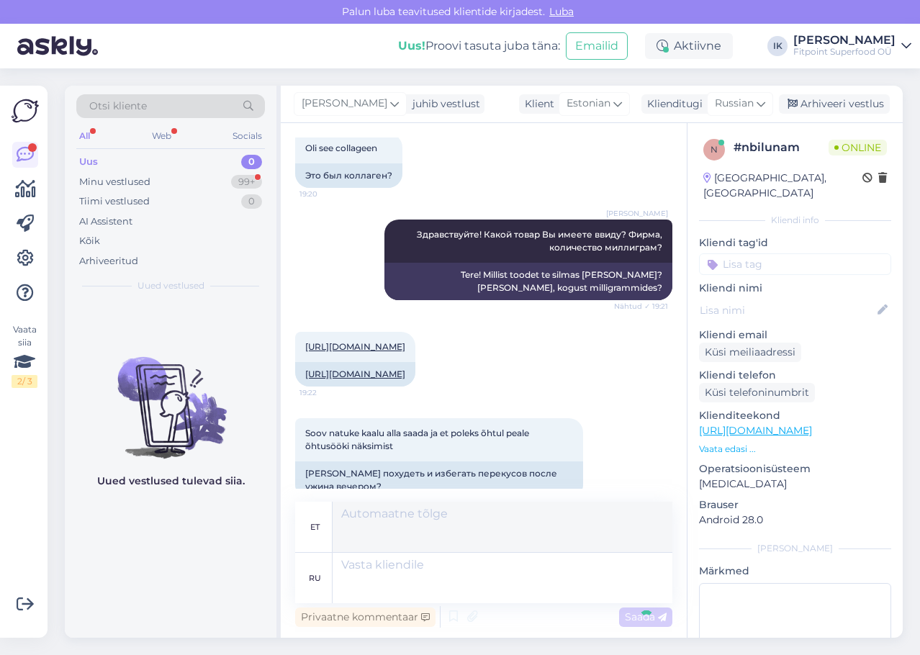
scroll to position [305, 0]
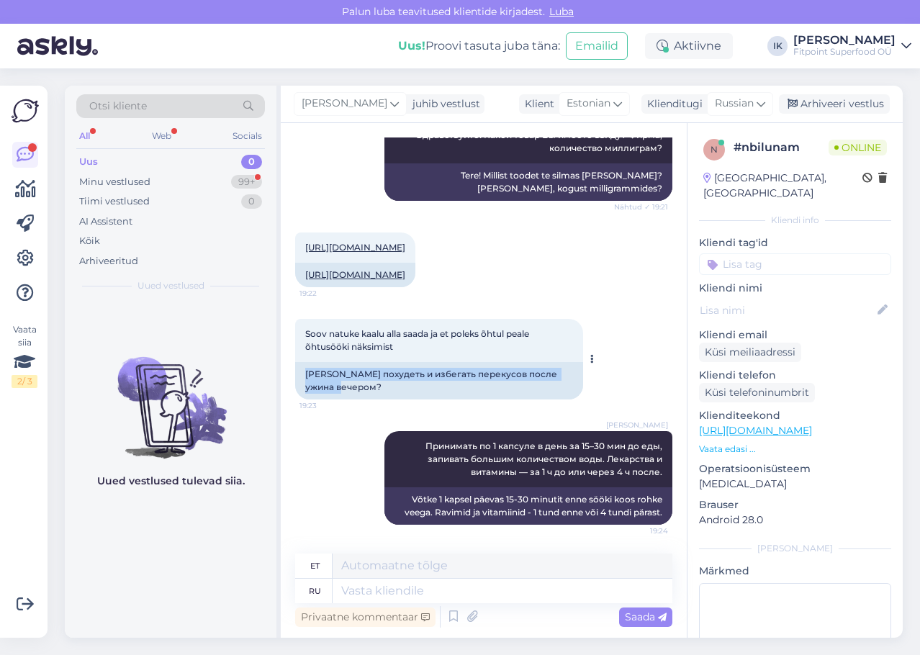
drag, startPoint x: 395, startPoint y: 385, endPoint x: 306, endPoint y: 375, distance: 90.0
click at [305, 377] on div "[PERSON_NAME] похудеть и избегать перекусов после ужина вечером?" at bounding box center [439, 380] width 288 height 37
copy div "[PERSON_NAME] похудеть и избегать перекусов после ужина вечером?"
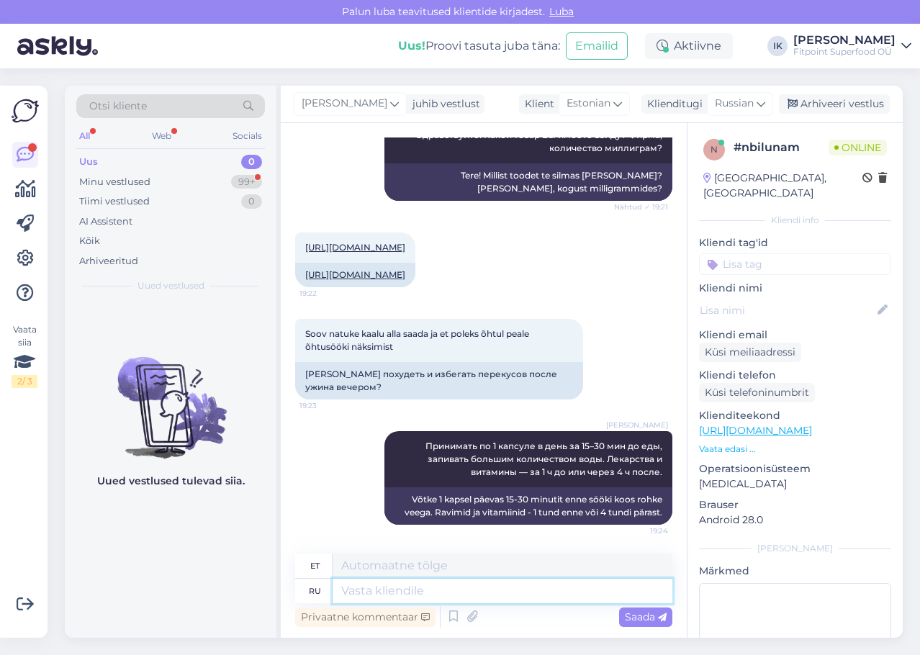
click at [403, 592] on textarea at bounding box center [503, 591] width 340 height 24
paste textarea "ChatGPT сказал: Тогда твой вариант — принимать глюкоманнан перед ужином: 1 капс…"
type textarea "ChatGPT сказал: Тогда твой вариант — принимать глюкоманнан перед ужином: 1 капс…"
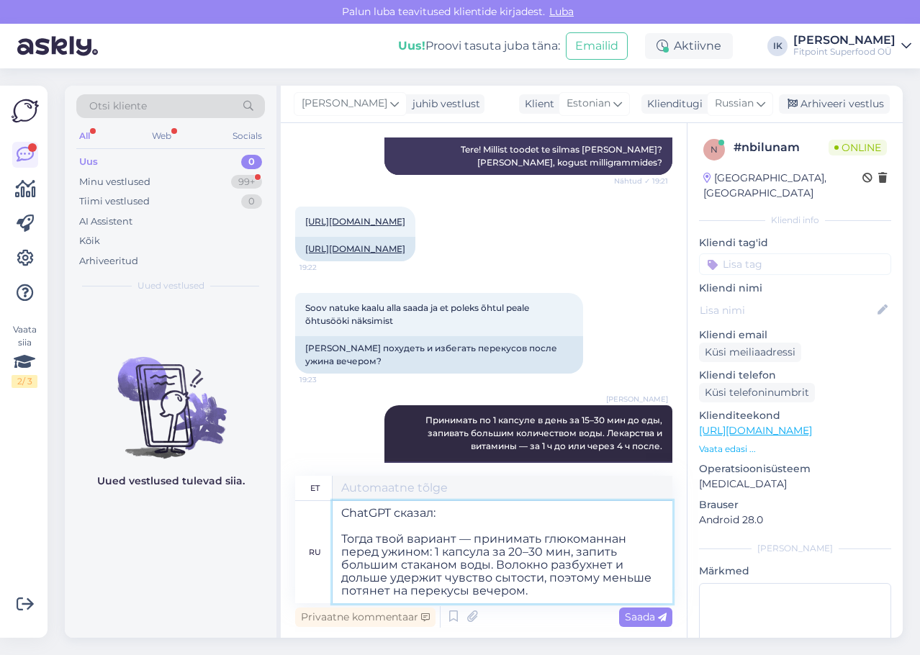
type textarea "ChatGPT ütles: Siis on teie võimalus [PERSON_NAME] glükomannaani enne õhtusööki…"
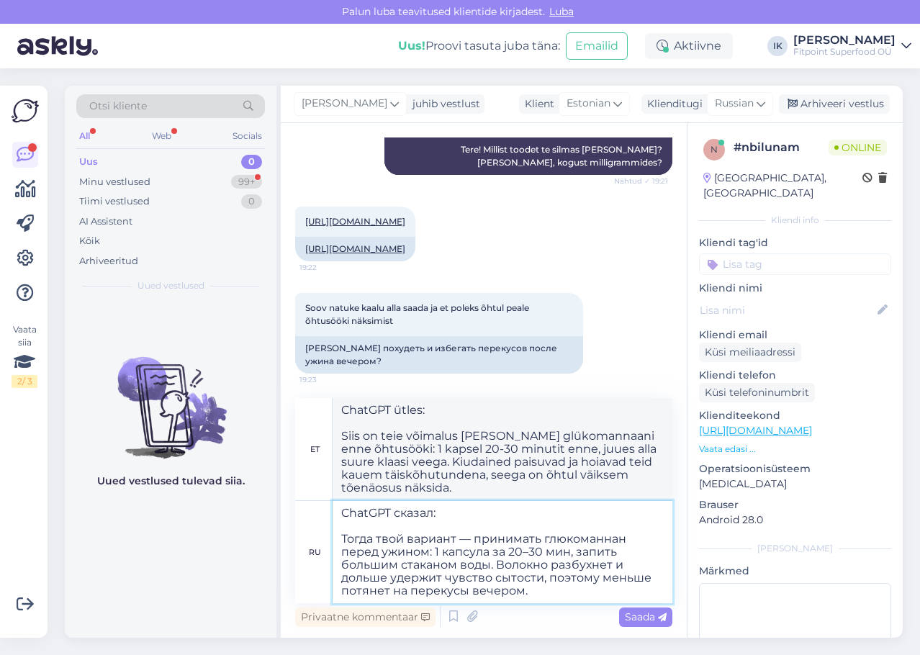
drag, startPoint x: 342, startPoint y: 532, endPoint x: 319, endPoint y: 506, distance: 34.2
click at [319, 506] on div "ru ChatGPT сказал: Тогда твой вариант — принимать глюкоманнан перед ужином: 1 к…" at bounding box center [483, 552] width 377 height 102
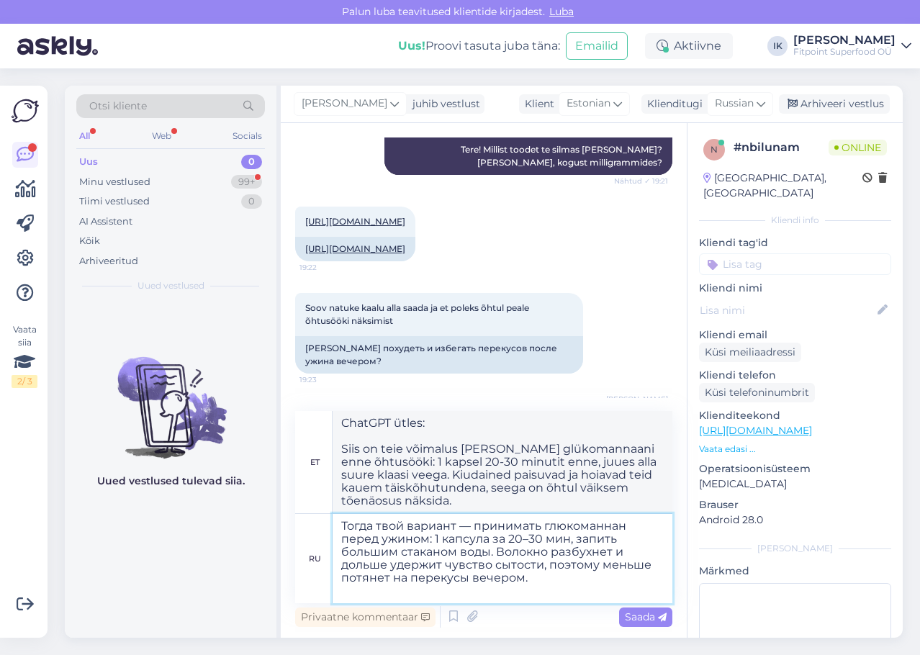
click at [343, 541] on textarea "Тогда твой вариант — принимать глюкоманнан перед ужином: 1 капсула за 20–30 мин…" at bounding box center [503, 558] width 340 height 89
type textarea "Тогда твой вариант — принимать глюкоманнан перед ужином: 1 капсула за 20–30 мин…"
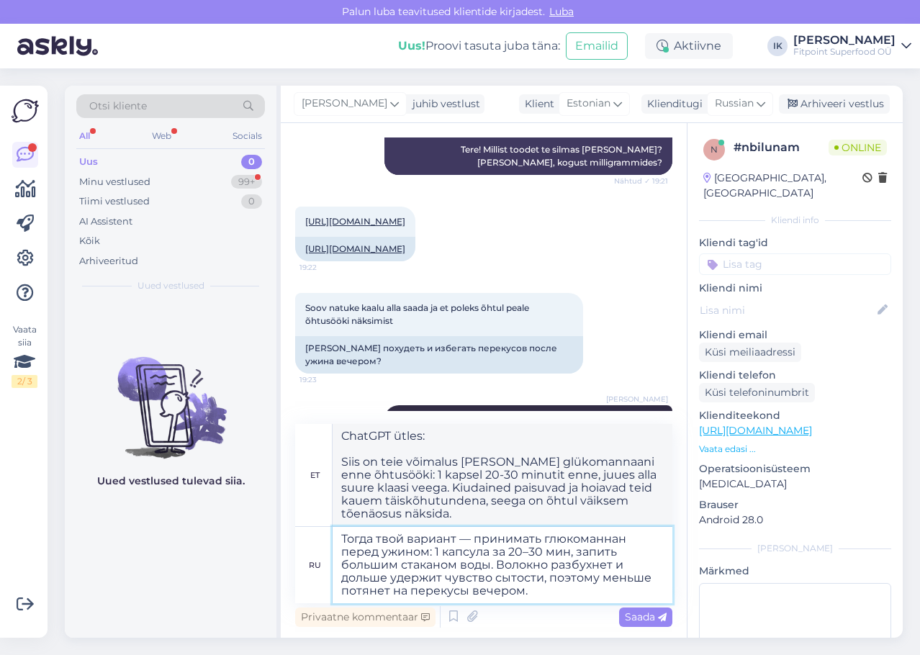
type textarea "Sellisel juhul on teie võimalus [PERSON_NAME] glükomannaani enne õhtusööki: 1 k…"
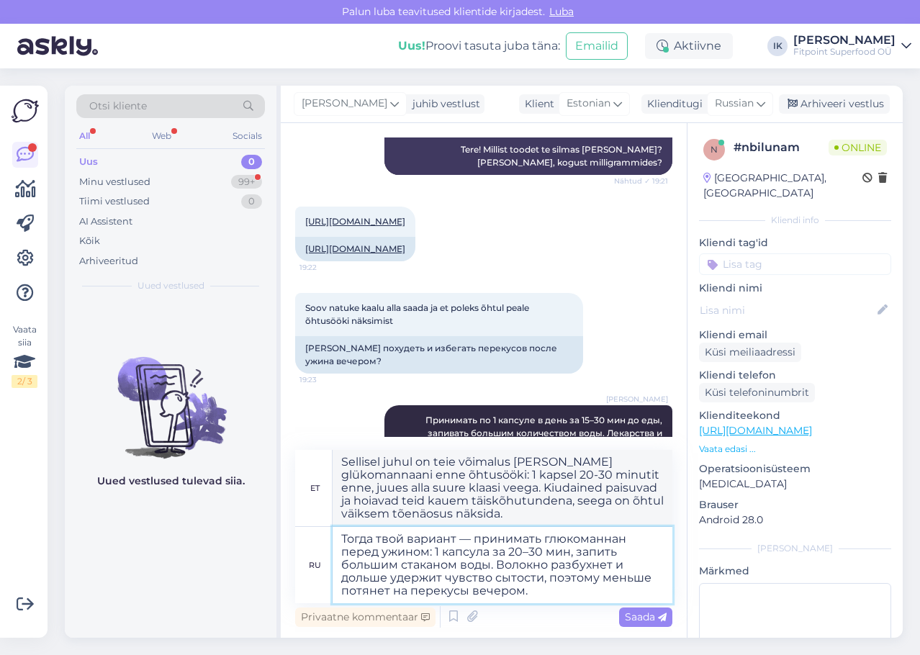
click at [601, 593] on textarea "Тогда твой вариант — принимать глюкоманнан перед ужином: 1 капсула за 20–30 мин…" at bounding box center [503, 565] width 340 height 76
type textarea "Тогда твой вариант — принимать глюкоманнан перед ужином: 1 капсула за 20–30 мин…"
click at [655, 619] on span "Saada" at bounding box center [646, 617] width 42 height 13
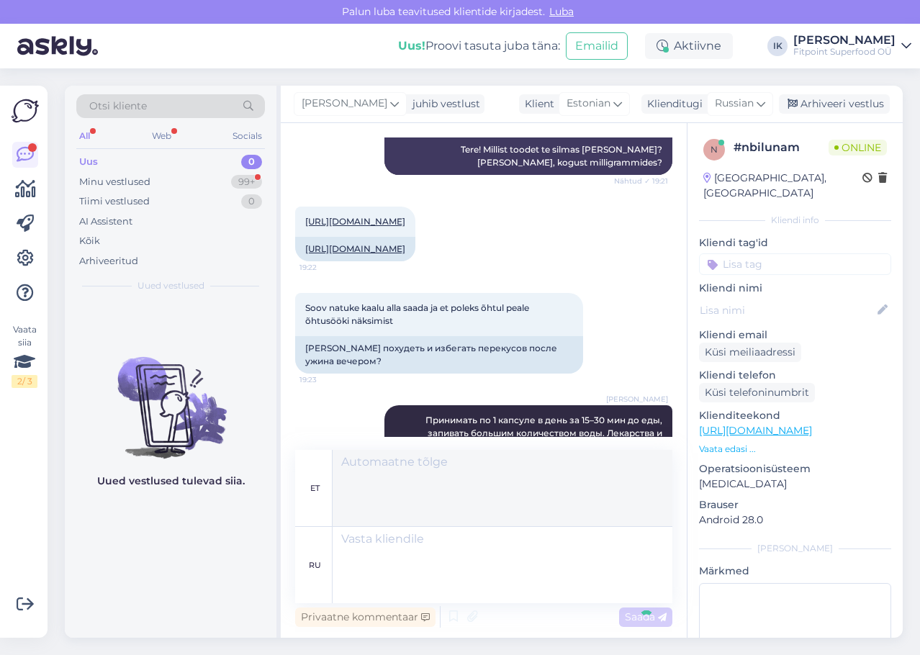
scroll to position [496, 0]
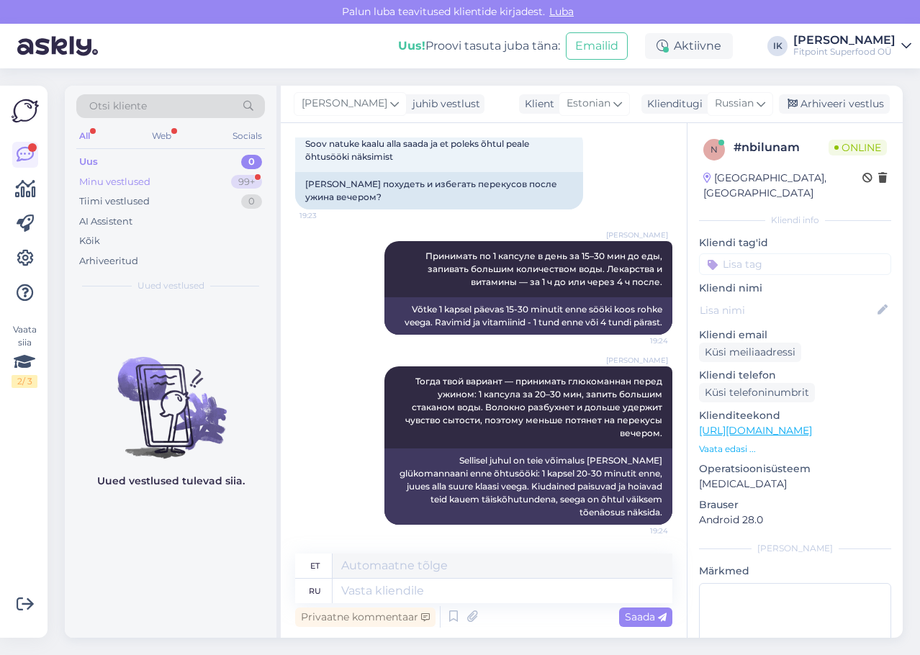
click at [241, 179] on div "99+" at bounding box center [246, 182] width 31 height 14
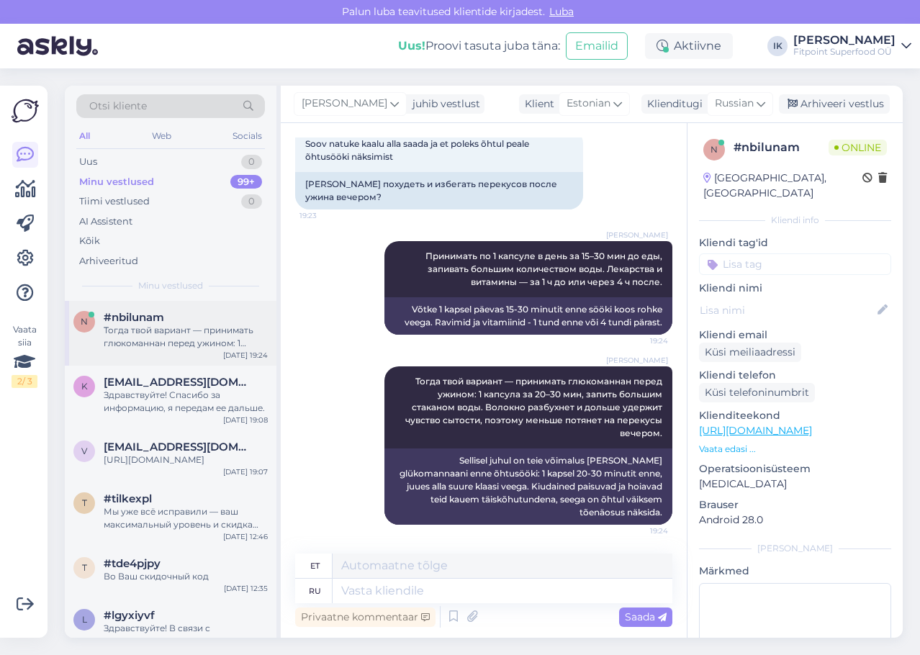
click at [212, 338] on div "Тогда твой вариант — принимать глюкоманнан перед ужином: 1 капсула за 20–30 мин…" at bounding box center [186, 337] width 164 height 26
click at [212, 387] on div "[EMAIL_ADDRESS][DOMAIN_NAME]" at bounding box center [186, 382] width 164 height 13
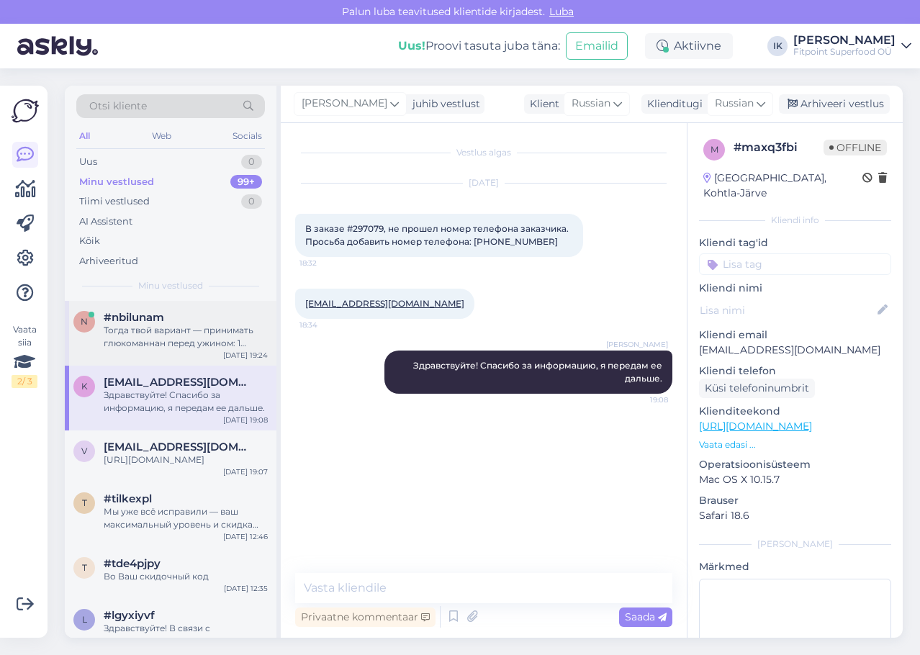
click at [215, 346] on div "Тогда твой вариант — принимать глюкоманнан перед ужином: 1 капсула за 20–30 мин…" at bounding box center [186, 337] width 164 height 26
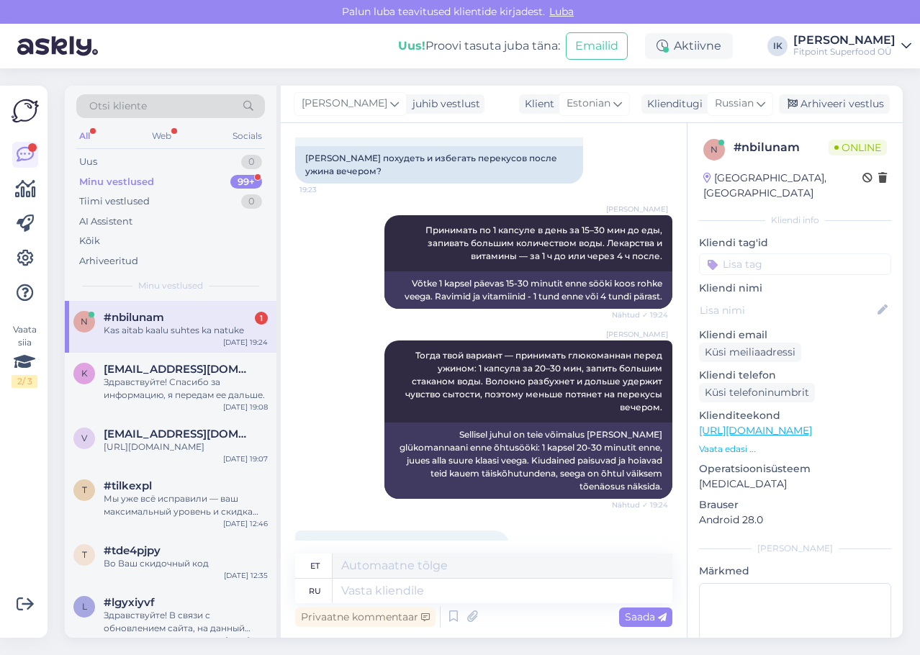
scroll to position [582, 0]
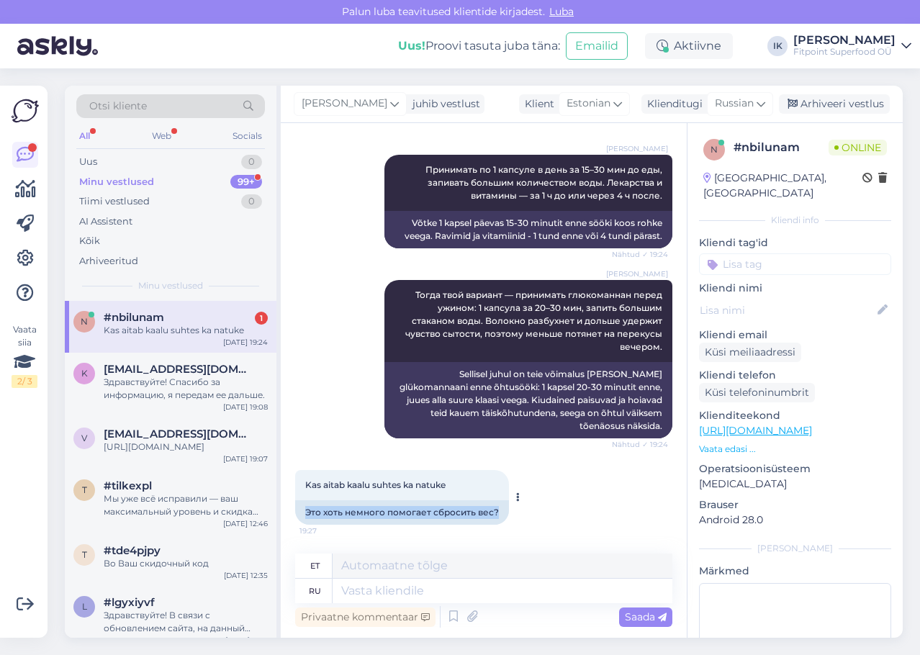
drag, startPoint x: 503, startPoint y: 508, endPoint x: 305, endPoint y: 512, distance: 198.1
click at [305, 513] on div "Это хоть немного помогает сбросить вес?" at bounding box center [402, 513] width 214 height 24
copy div "Это хоть немного помогает сбросить вес?"
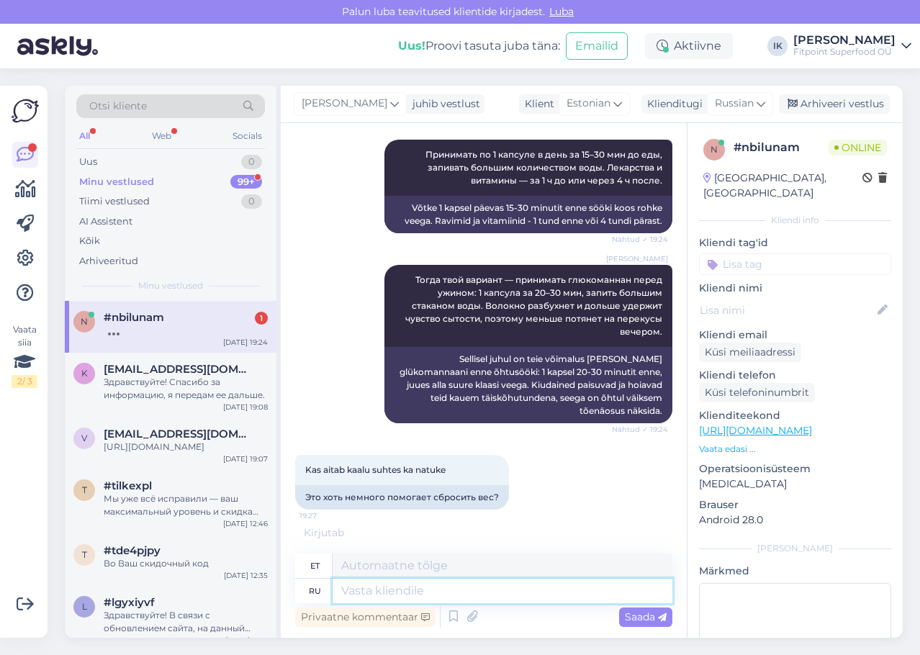
click at [434, 593] on textarea at bounding box center [503, 591] width 340 height 24
paste textarea "Глюкоманнан реально работает в исследованиях: он разбухает в желудке, дольше да…"
type textarea "Глюкоманнан реально работает в исследованиях: он разбухает в желудке, дольше да…"
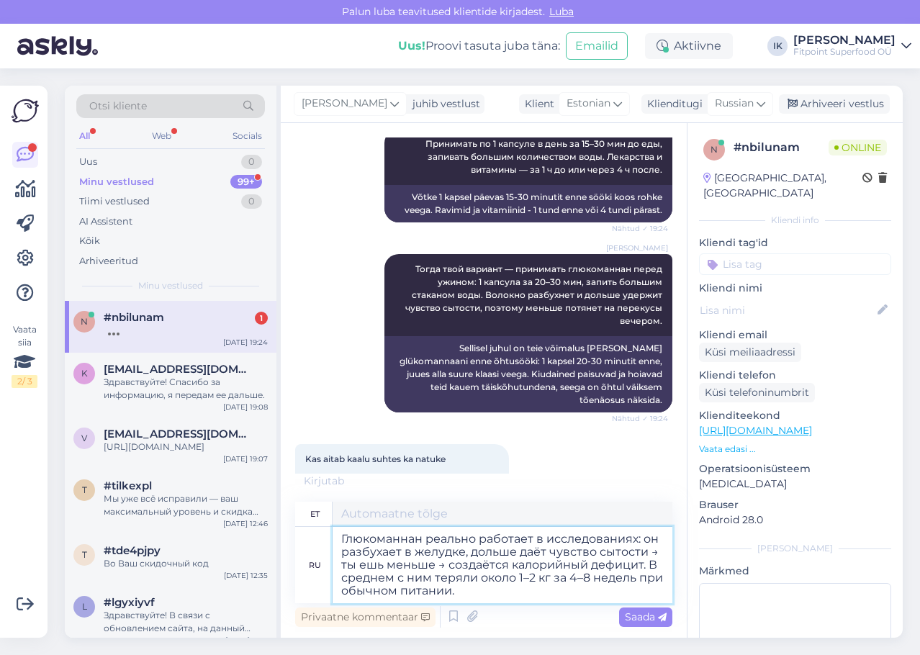
type textarea "Glükomannan toimib uuringutes tegelikult: see paisub maos, annab pikemaks ajaks…"
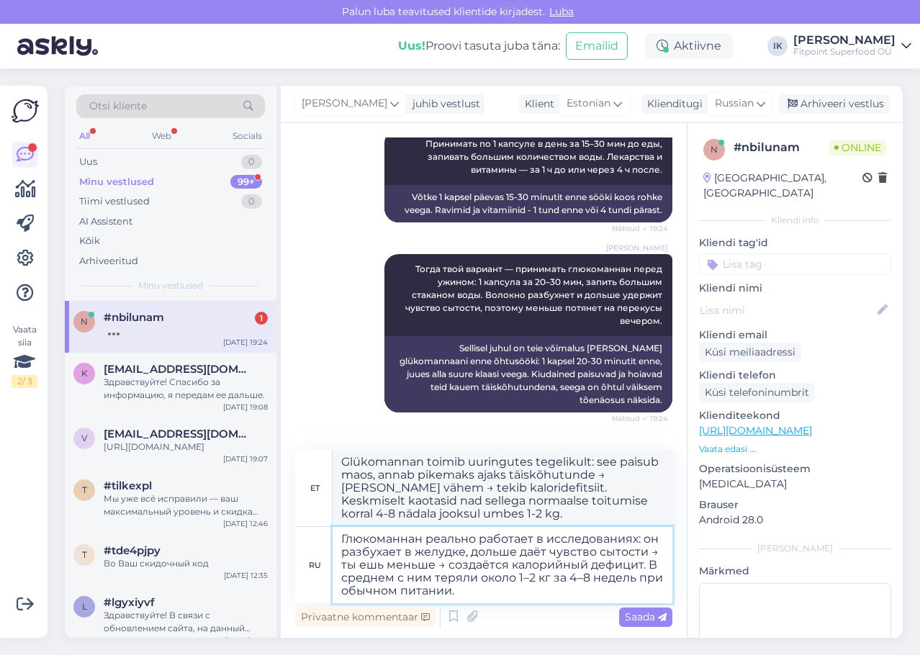
click at [607, 579] on textarea "Глюкоманнан реально работает в исследованиях: он разбухает в желудке, дольше да…" at bounding box center [503, 565] width 340 height 76
click at [506, 596] on textarea "Глюкоманнан реально работает в исследованиях: он разбухает в желудке, дольше да…" at bounding box center [503, 565] width 340 height 76
type textarea "Глюкоманнан реально работает в исследованиях: он разбухает в желудке, дольше да…"
click at [668, 621] on div "Saada" at bounding box center [645, 617] width 53 height 19
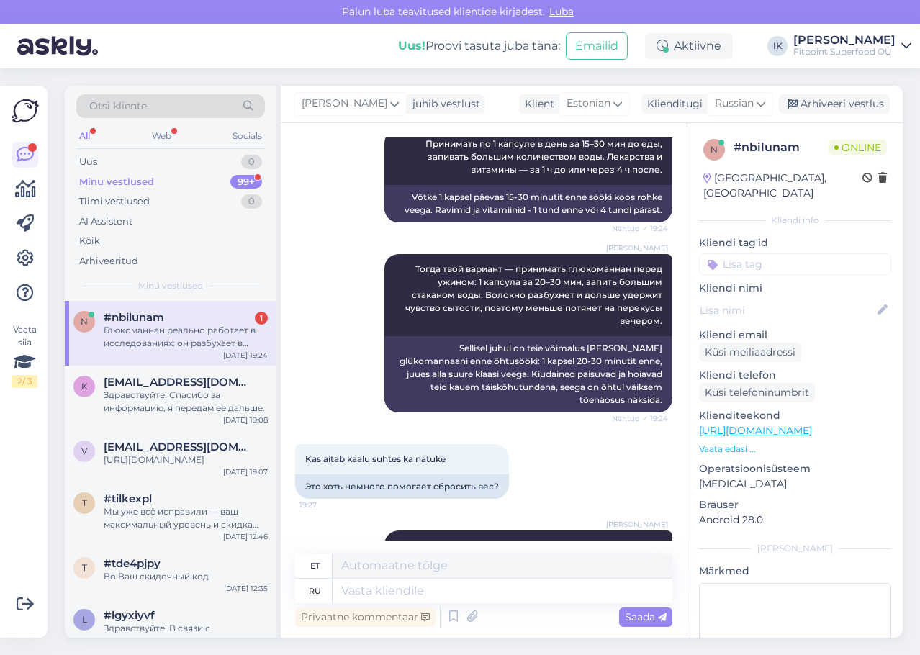
scroll to position [759, 0]
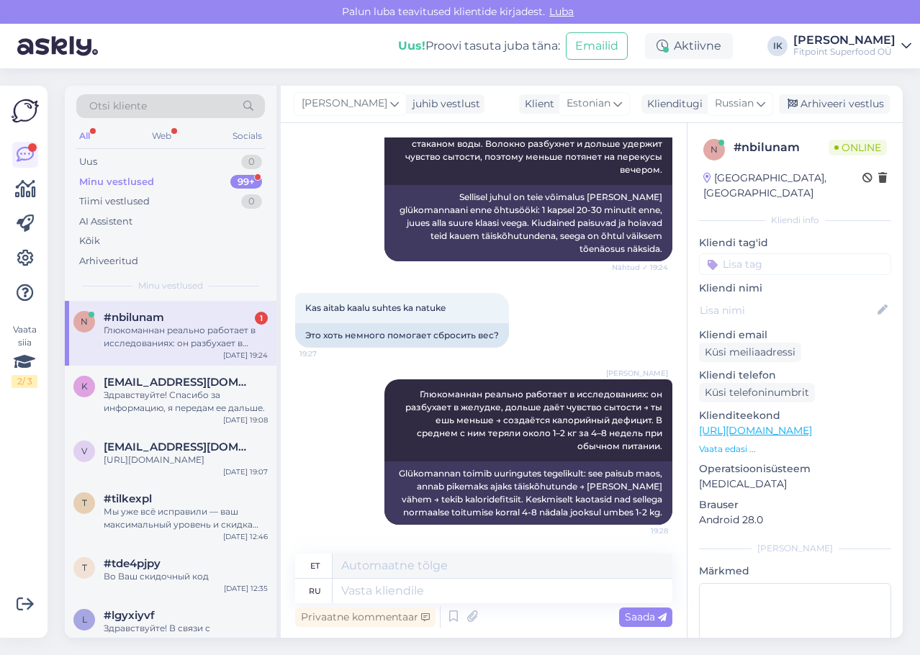
click at [482, 358] on div "Kas aitab kaalu suhtes ka natuke 19:27 Это хоть немного помогает сбросить вес?" at bounding box center [483, 320] width 377 height 86
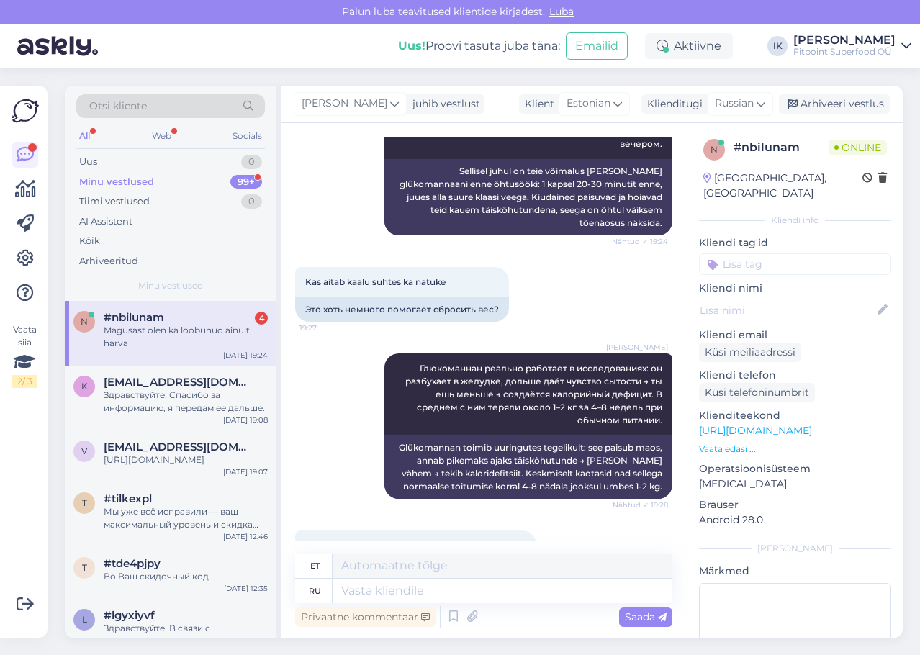
scroll to position [1018, 0]
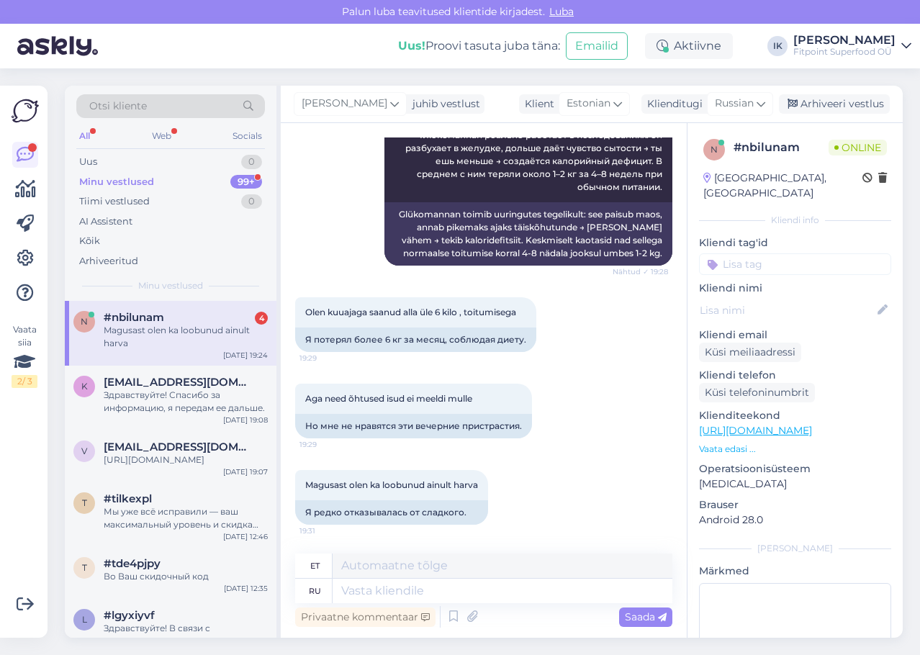
click at [240, 322] on div "#nbilunam 4" at bounding box center [186, 317] width 164 height 13
drag, startPoint x: 523, startPoint y: 339, endPoint x: 285, endPoint y: 339, distance: 237.7
click at [285, 339] on div "Vestlus algas [DATE] Kuidas tarbida seda konjaki kapslit tellisin teilt 19:19 К…" at bounding box center [484, 380] width 406 height 515
copy div "Я потерял более 6 кг за месяц, соблюдая диету."
drag, startPoint x: 525, startPoint y: 423, endPoint x: 302, endPoint y: 435, distance: 222.9
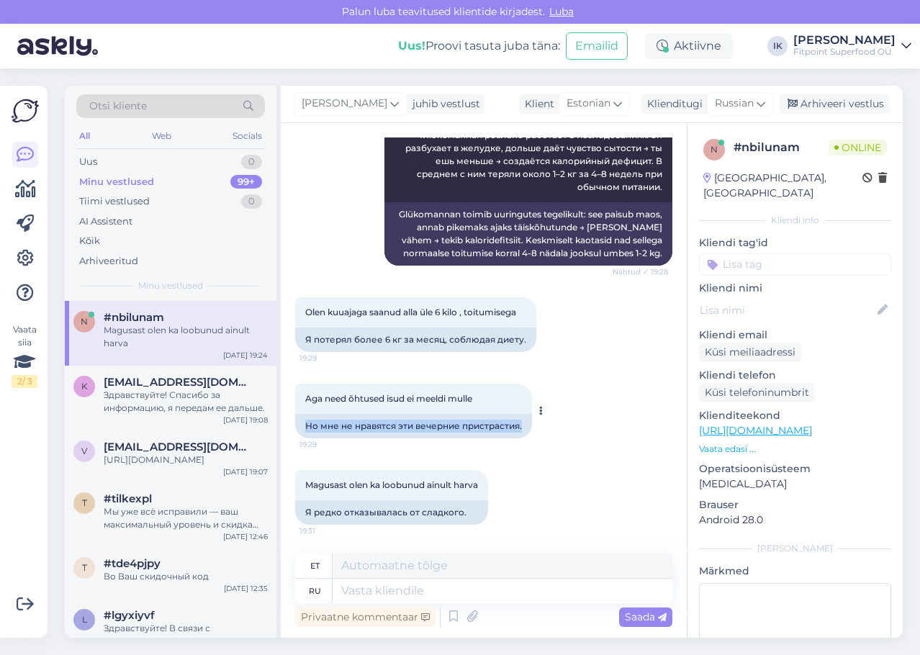
click at [302, 435] on div "Но мне не нравятся эти вечерние пристрастия." at bounding box center [413, 426] width 237 height 24
copy div "Но мне не нравятся эти вечерние пристрастия."
drag, startPoint x: 470, startPoint y: 514, endPoint x: 282, endPoint y: 515, distance: 187.3
click at [282, 515] on div "Vestlus algas [DATE] Kuidas tarbida seda konjaki kapslit tellisin teilt 19:19 К…" at bounding box center [484, 380] width 406 height 515
copy div "Я редко отказывалась от сладкого."
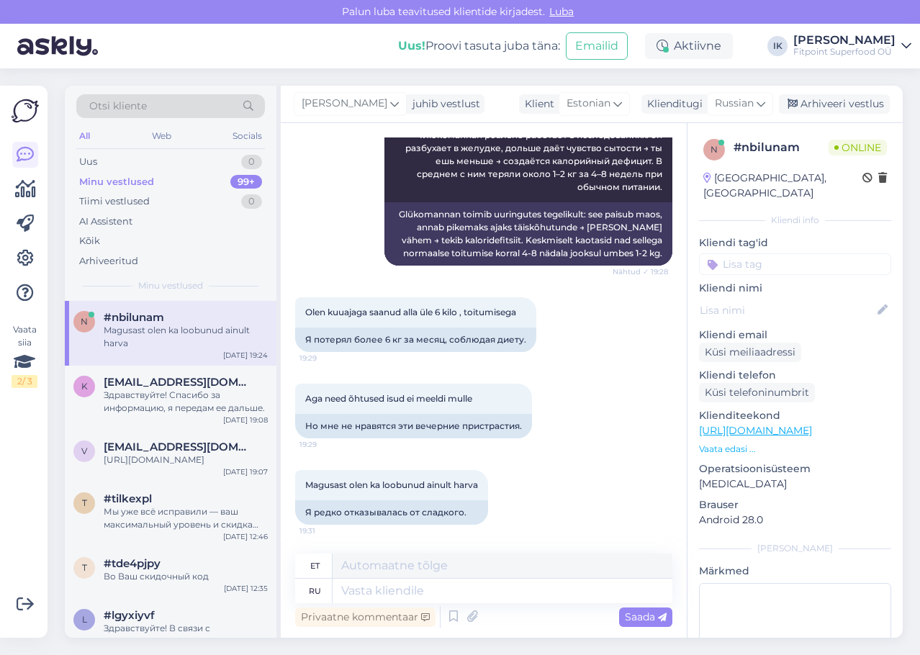
click at [467, 604] on div "Privaatne kommentaar Saada" at bounding box center [483, 617] width 377 height 27
click at [467, 586] on textarea at bounding box center [503, 591] width 340 height 24
paste textarea "Часто вечером тянет на сладкое из-за дефицита калорий. Рекомендуем принять капс…"
type textarea "Часто вечером тянет на сладкое из-за дефицита калорий. Рекомендуем принять капс…"
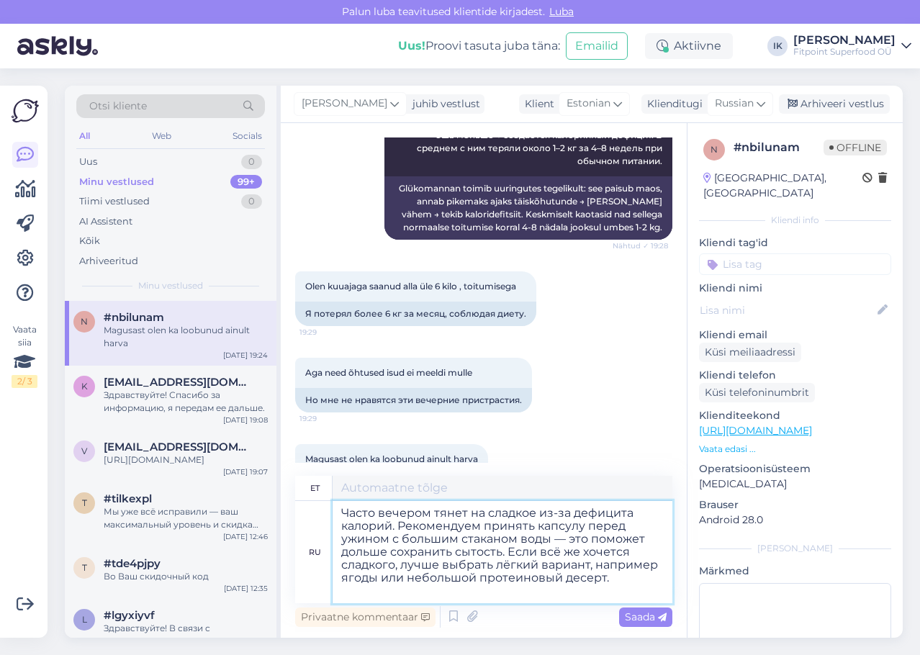
click at [527, 593] on textarea "Часто вечером тянет на сладкое из-за дефицита калорий. Рекомендуем принять капс…" at bounding box center [503, 552] width 340 height 102
type textarea "Tihti tekib õhtul kaloridefitsiidi tõttu isu magusast. Soovitame enne õhtusööki…"
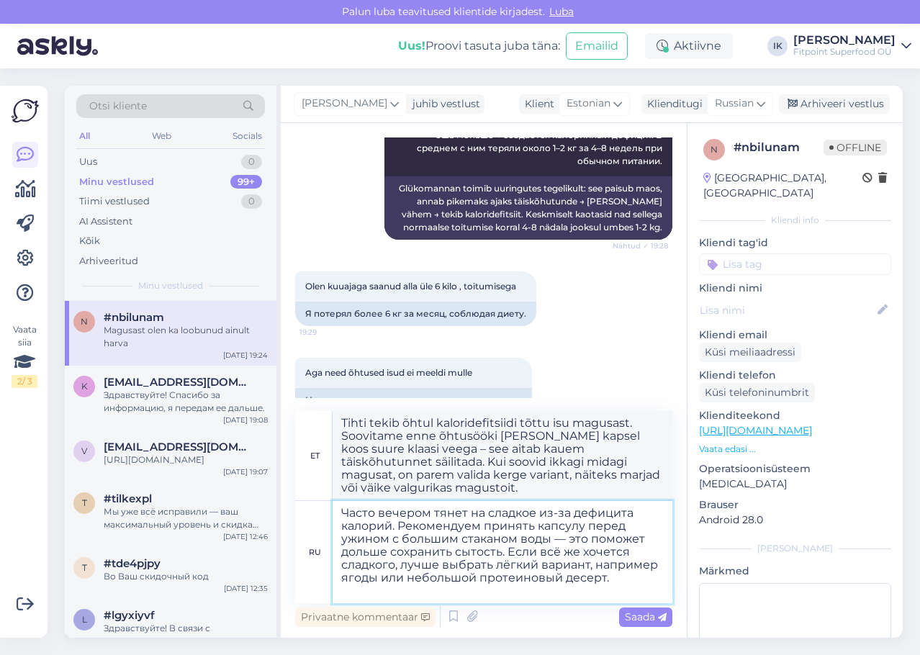
click at [628, 584] on textarea "Часто вечером тянет на сладкое из-за дефицита калорий. Рекомендуем принять капс…" at bounding box center [503, 552] width 340 height 102
drag, startPoint x: 631, startPoint y: 583, endPoint x: 509, endPoint y: 548, distance: 126.5
click at [509, 548] on textarea "Часто вечером тянет на сладкое из-за дефицита калорий. Рекомендуем принять капс…" at bounding box center [503, 552] width 340 height 102
type textarea "Часто вечером тянет на сладкое из-за дефицита калорий. Рекомендуем принять капс…"
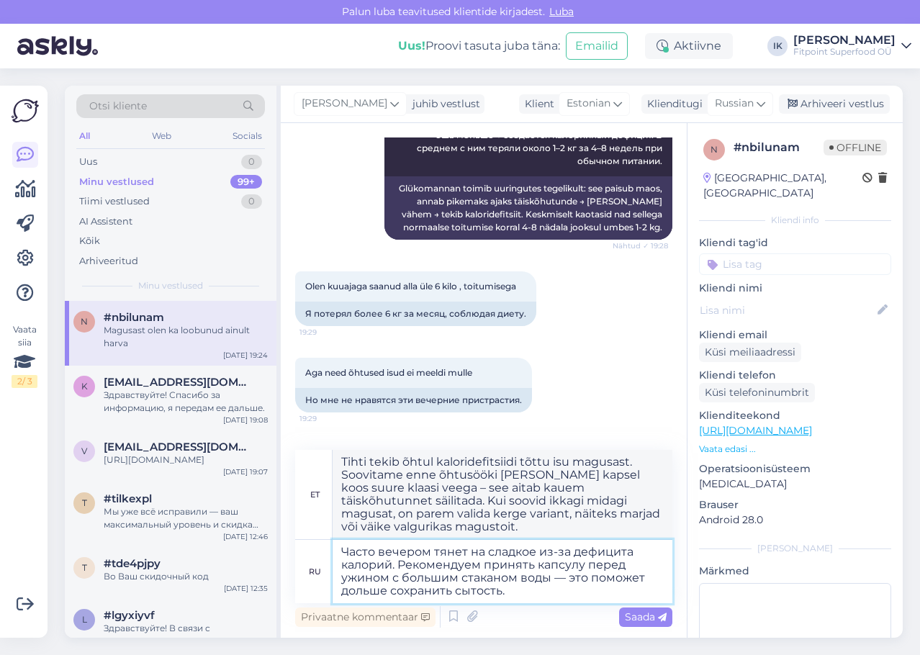
type textarea "Tihti tekib õhtul kaloridefitsiidi tõttu isu magusa järele. Soovitame enne õhtu…"
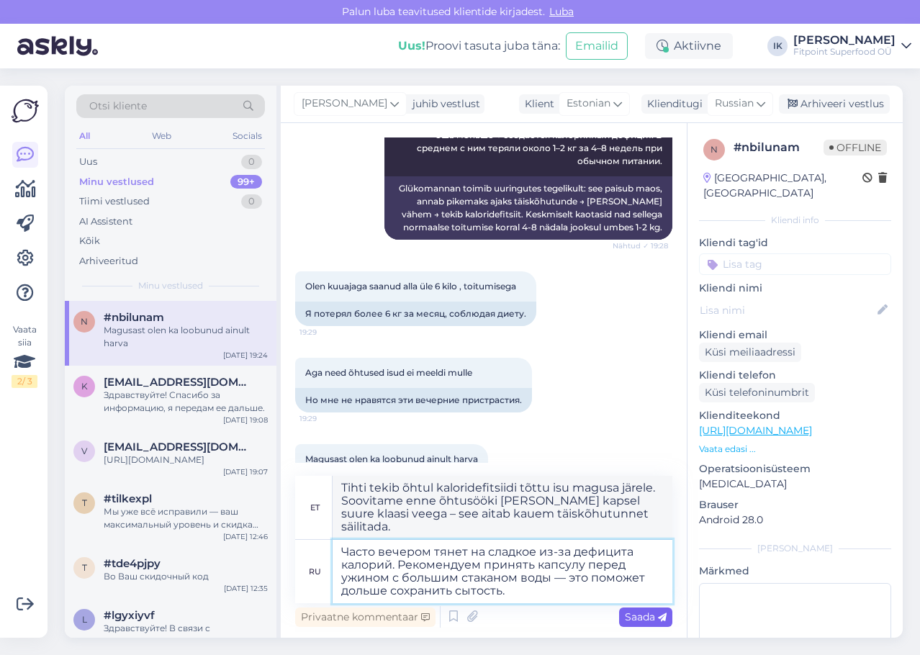
type textarea "Часто вечером тянет на сладкое из-за дефицита калорий. Рекомендуем принять капс…"
click at [635, 615] on span "Saada" at bounding box center [646, 617] width 42 height 13
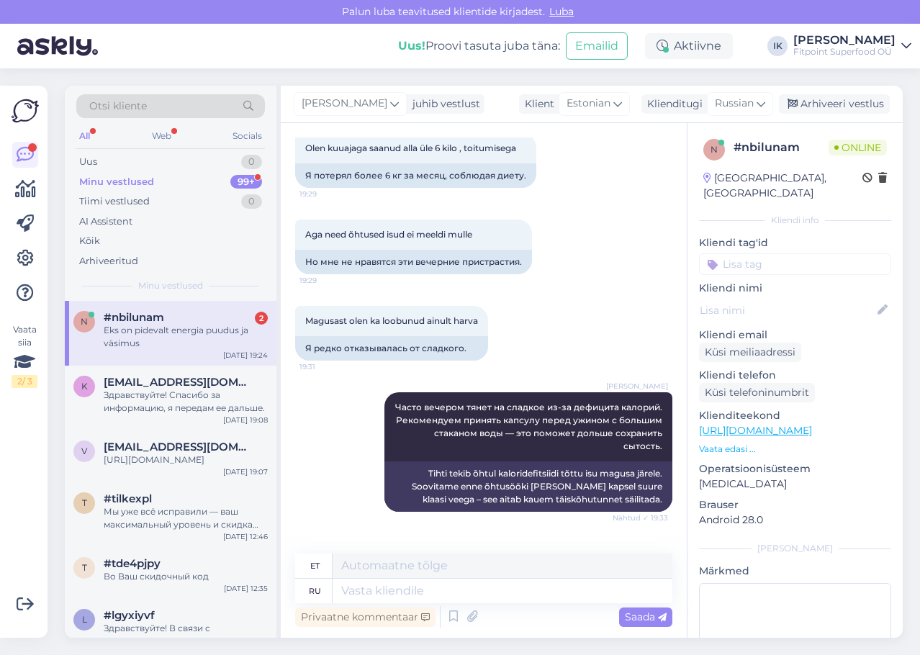
scroll to position [1330, 0]
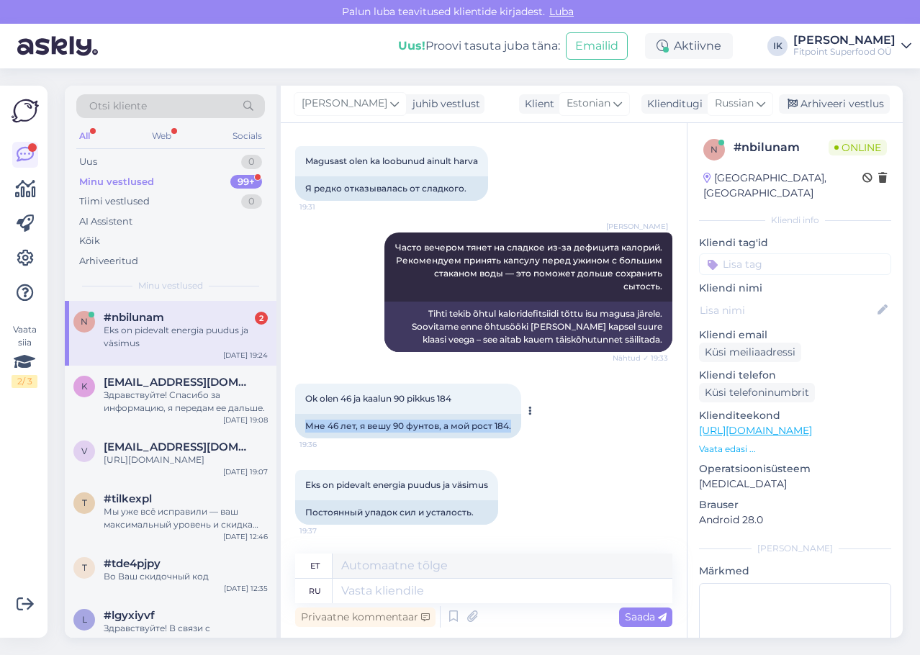
drag, startPoint x: 511, startPoint y: 423, endPoint x: 299, endPoint y: 428, distance: 212.5
click at [299, 428] on div "Мне 46 лет, я вешу 90 фунтов, а мой рост 184." at bounding box center [408, 426] width 226 height 24
copy div "Мне 46 лет, я вешу 90 фунтов, а мой рост 184."
drag, startPoint x: 477, startPoint y: 514, endPoint x: 296, endPoint y: 516, distance: 180.8
click at [296, 516] on div "Постоянный упадок сил и усталость." at bounding box center [396, 513] width 203 height 24
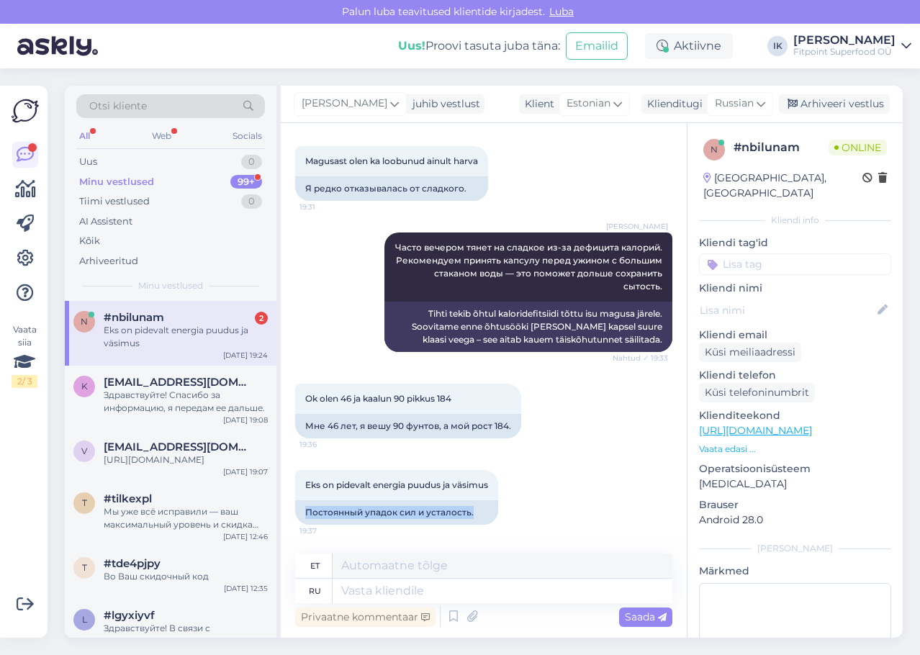
copy div "Постоянный упадок сил и усталость."
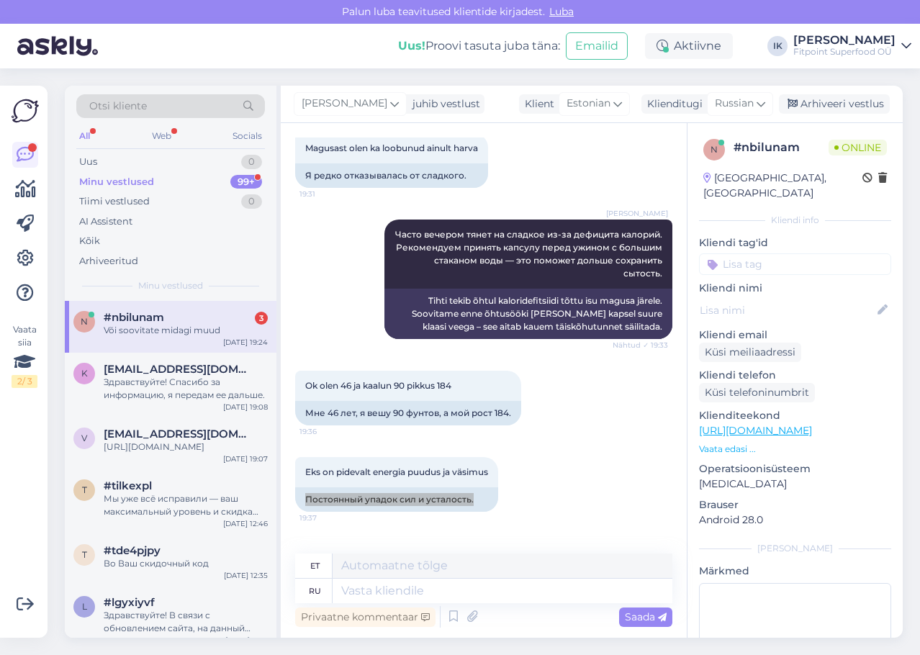
scroll to position [1416, 0]
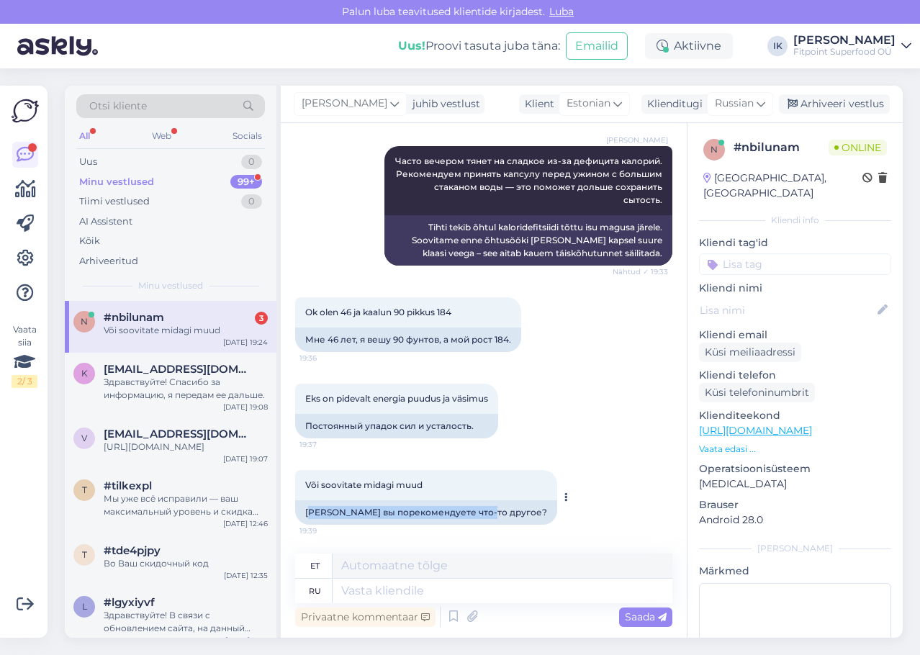
drag, startPoint x: 492, startPoint y: 510, endPoint x: 309, endPoint y: 514, distance: 183.0
click at [309, 514] on div "[PERSON_NAME] вы порекомендуете что-то другое?" at bounding box center [426, 513] width 262 height 24
drag, startPoint x: 514, startPoint y: 333, endPoint x: 306, endPoint y: 340, distance: 207.5
click at [306, 340] on div "Мне 46 лет, я вешу 90 фунтов, а мой рост 184." at bounding box center [408, 340] width 226 height 24
copy div "Мне 46 лет, я вешу 90 фунтов, а мой рост 184."
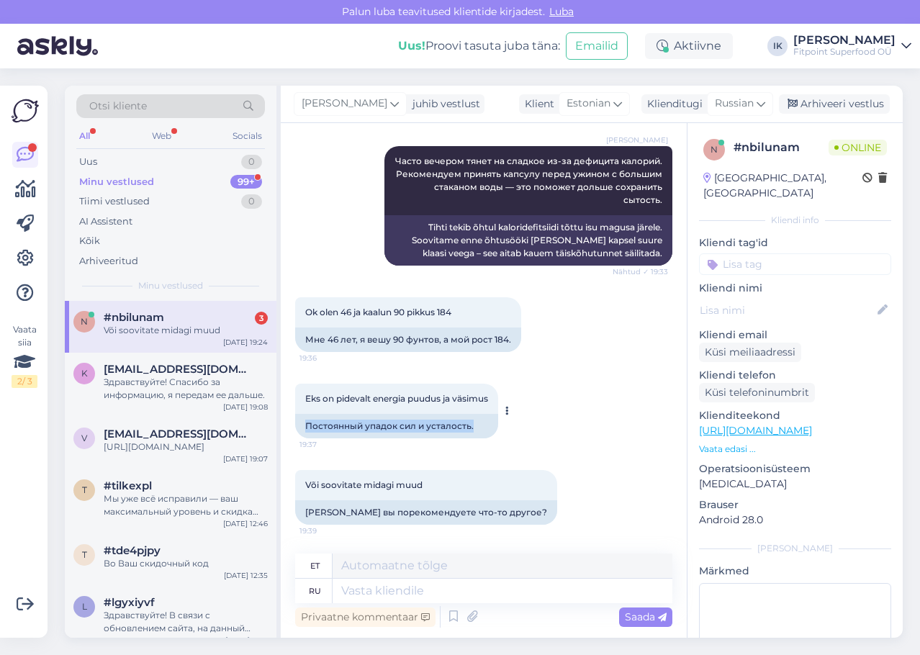
drag, startPoint x: 486, startPoint y: 429, endPoint x: 301, endPoint y: 434, distance: 185.2
click at [301, 434] on div "Постоянный упадок сил и усталость." at bounding box center [396, 426] width 203 height 24
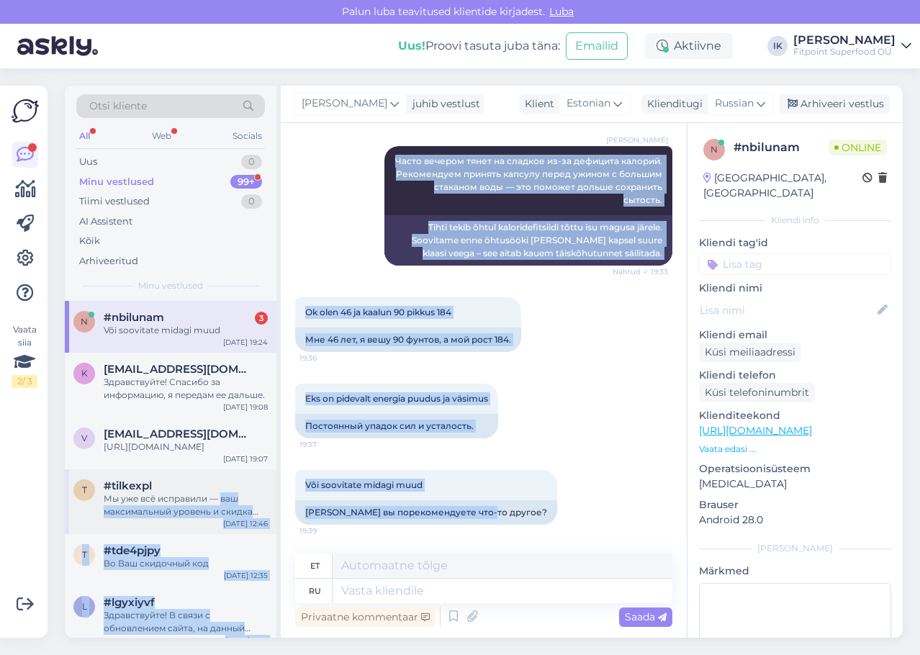
drag, startPoint x: 488, startPoint y: 511, endPoint x: 220, endPoint y: 513, distance: 267.2
click at [220, 513] on div "Otsi kliente All Web Socials Uus 0 Minu vestlused 99+ Tiimi vestlused 0 AI Assi…" at bounding box center [484, 362] width 838 height 552
click at [472, 516] on div "[PERSON_NAME] вы порекомендуете что-то другое?" at bounding box center [426, 513] width 262 height 24
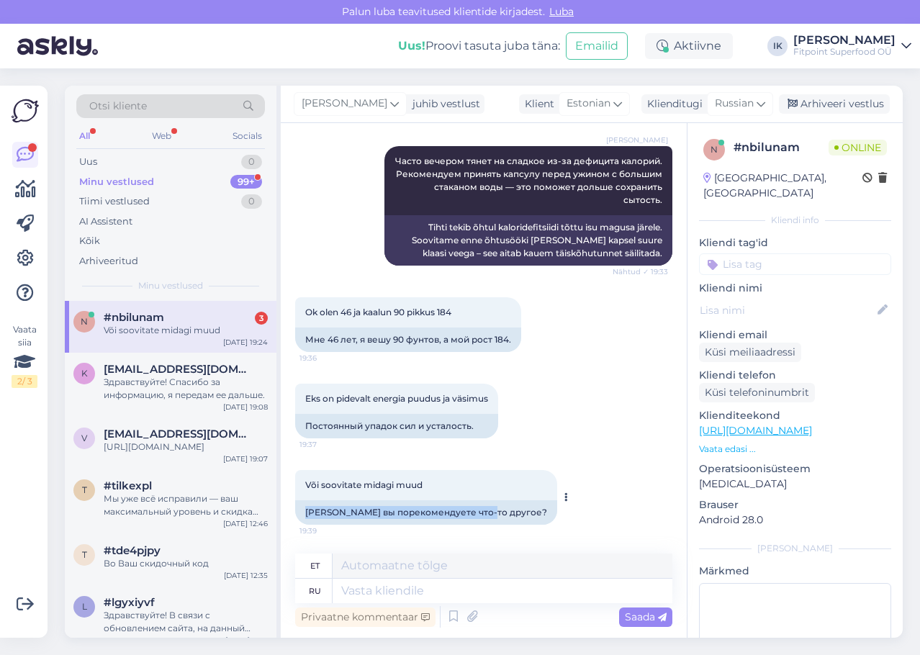
drag, startPoint x: 488, startPoint y: 512, endPoint x: 306, endPoint y: 514, distance: 182.2
click at [306, 514] on div "[PERSON_NAME] вы порекомендуете что-то другое?" at bounding box center [426, 513] width 262 height 24
click at [367, 586] on textarea at bounding box center [503, 591] width 340 height 24
paste textarea "[PERSON_NAME] больше помогает контролировать аппетит и вес. При упадке сил и ус…"
type textarea "[PERSON_NAME] больше помогает контролировать аппетит и вес. При упадке сил и ус…"
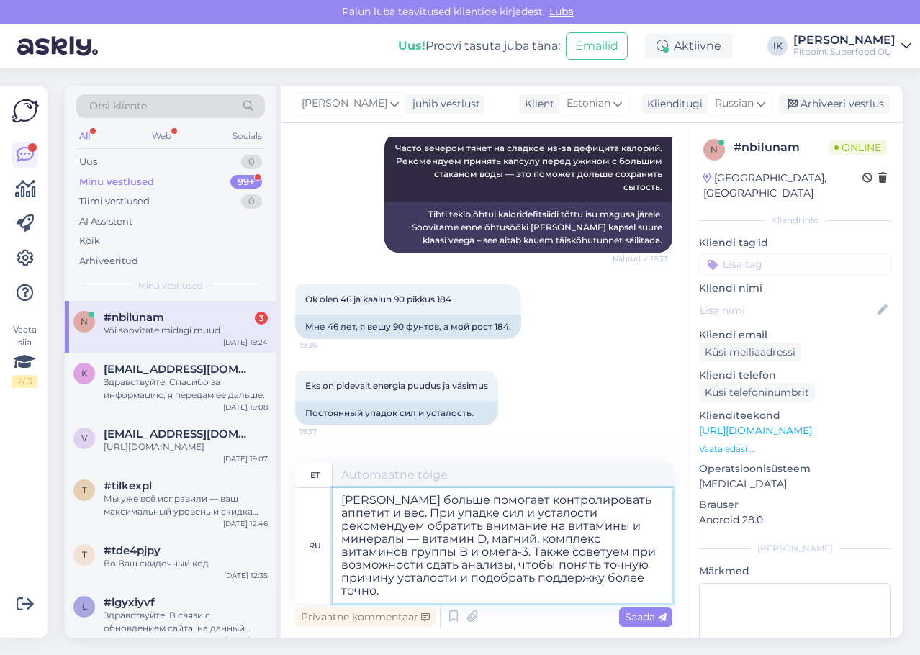
click at [474, 581] on textarea "[PERSON_NAME] больше помогает контролировать аппетит и вес. При упадке сил и ус…" at bounding box center [503, 545] width 340 height 115
type textarea "Glükomannan aitab paremini kontrollida isu ja kaalu. Jõukaotuse ja väsimuse kor…"
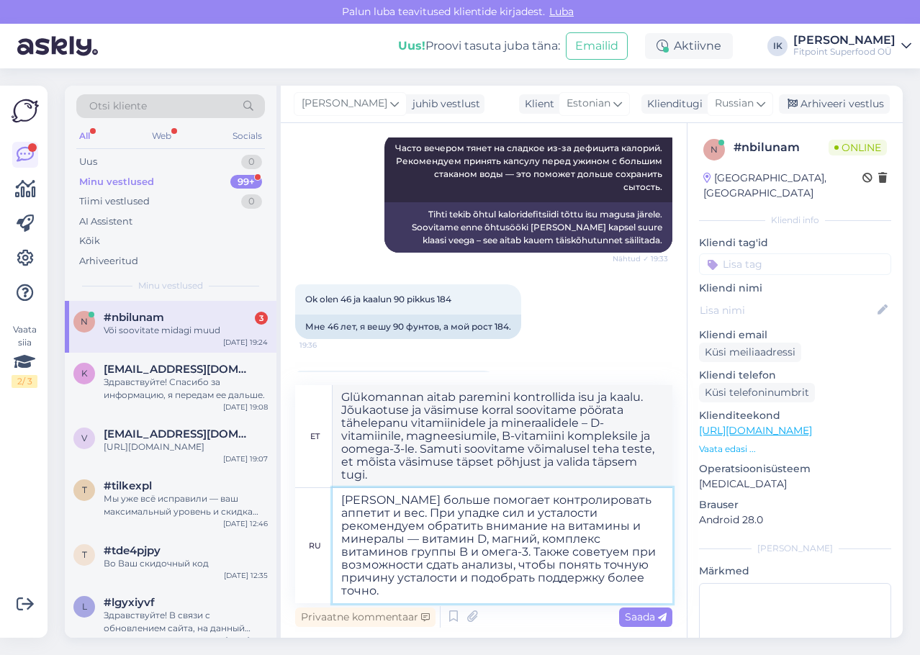
click at [421, 600] on textarea "[PERSON_NAME] больше помогает контролировать аппетит и вес. При упадке сил и ус…" at bounding box center [503, 545] width 340 height 115
type textarea "[PERSON_NAME] больше помогает контролировать аппетит и вес. При упадке сил и ус…"
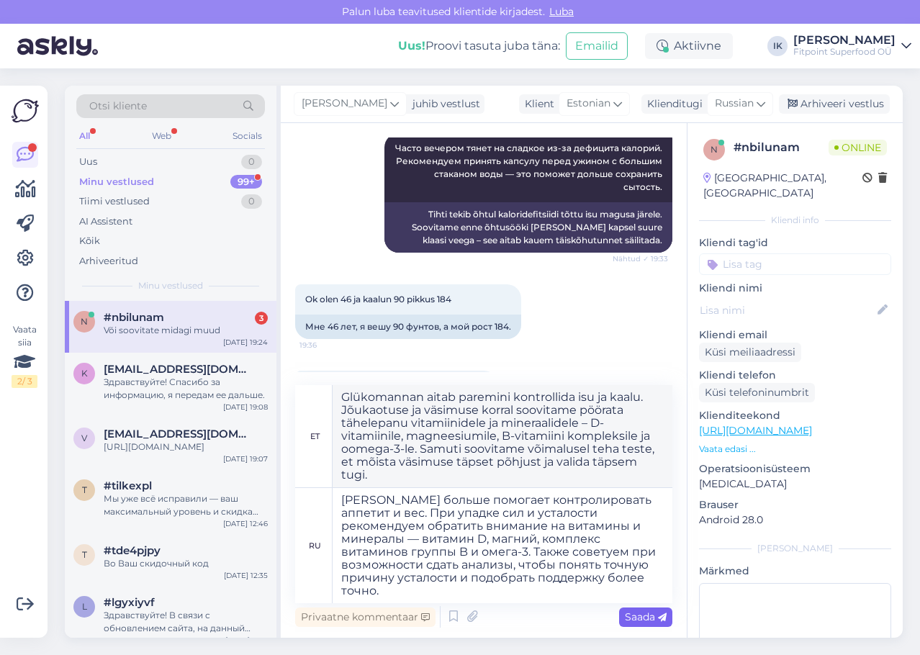
click at [645, 617] on span "Saada" at bounding box center [646, 617] width 42 height 13
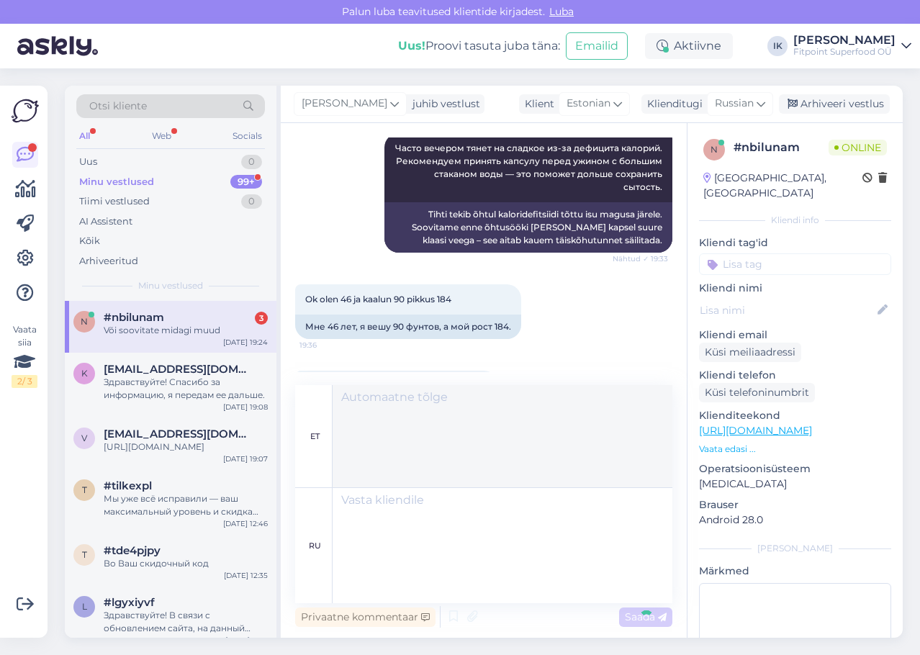
scroll to position [1645, 0]
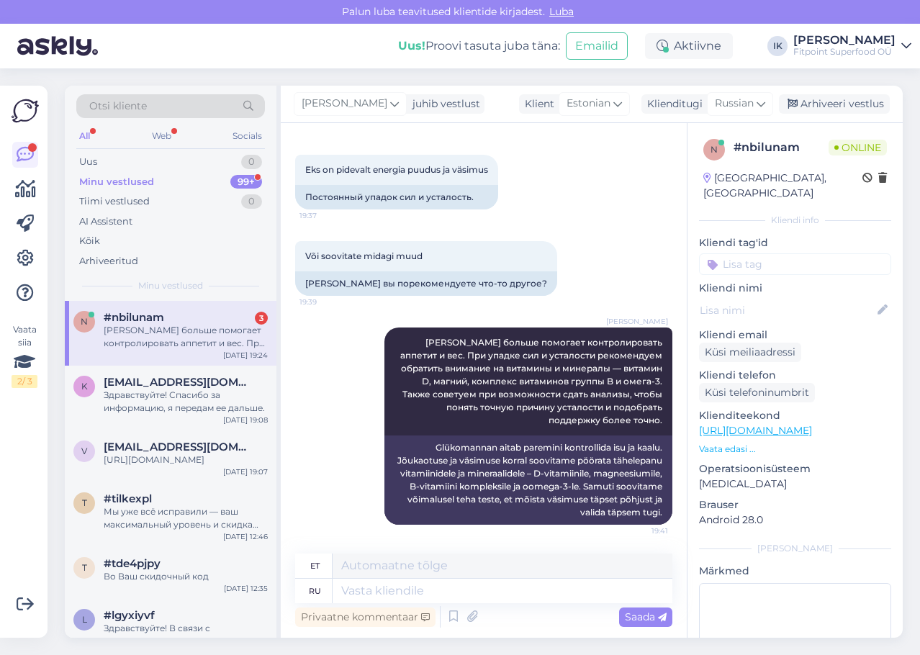
click at [218, 362] on div "n #nbilunam 3 Глюкоманнан больше помогает контролировать аппетит и вес. При упа…" at bounding box center [171, 333] width 212 height 65
click at [189, 393] on div "Здравствуйте! Спасибо за информацию, я передам ее дальше." at bounding box center [186, 402] width 164 height 26
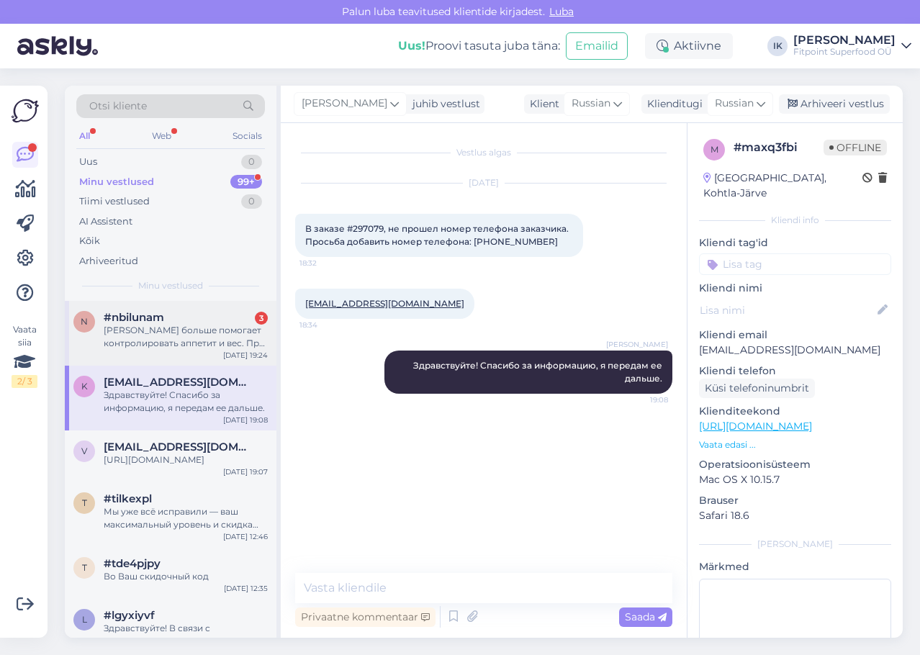
click at [194, 339] on div "[PERSON_NAME] больше помогает контролировать аппетит и вес. При упадке сил и ус…" at bounding box center [186, 337] width 164 height 26
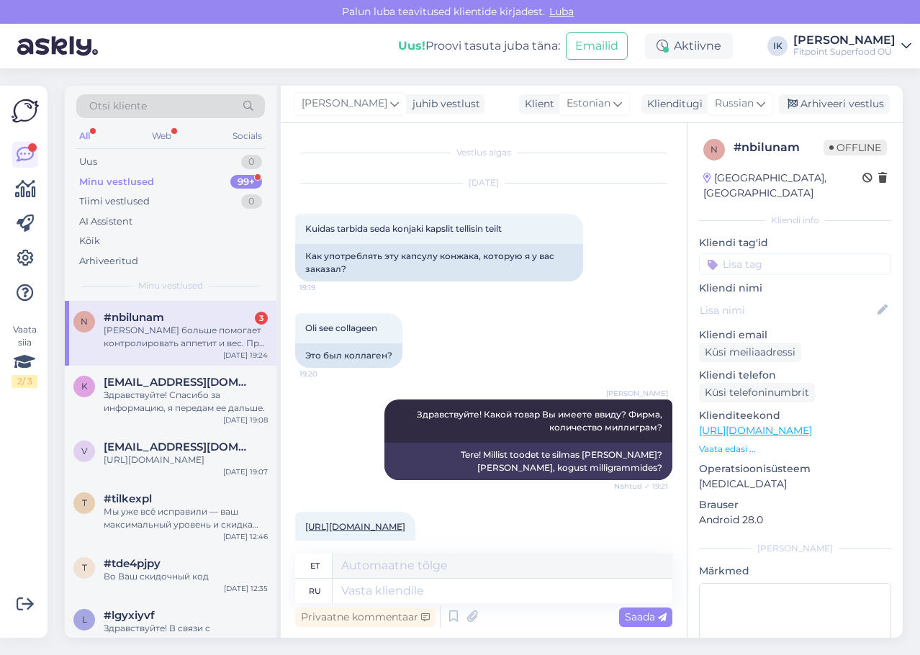
scroll to position [709, 0]
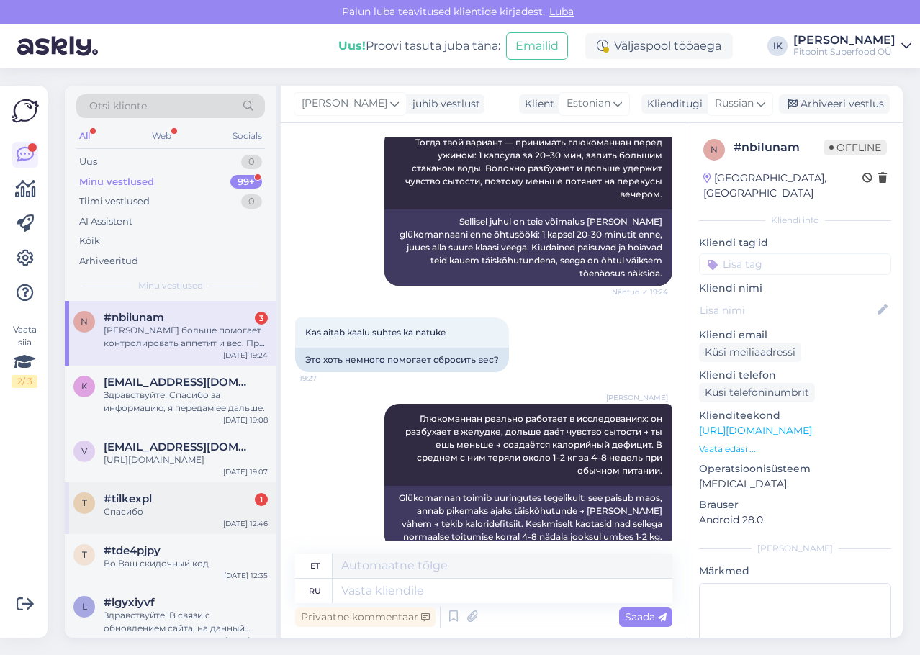
click at [246, 519] on div "Спасибо" at bounding box center [186, 512] width 164 height 13
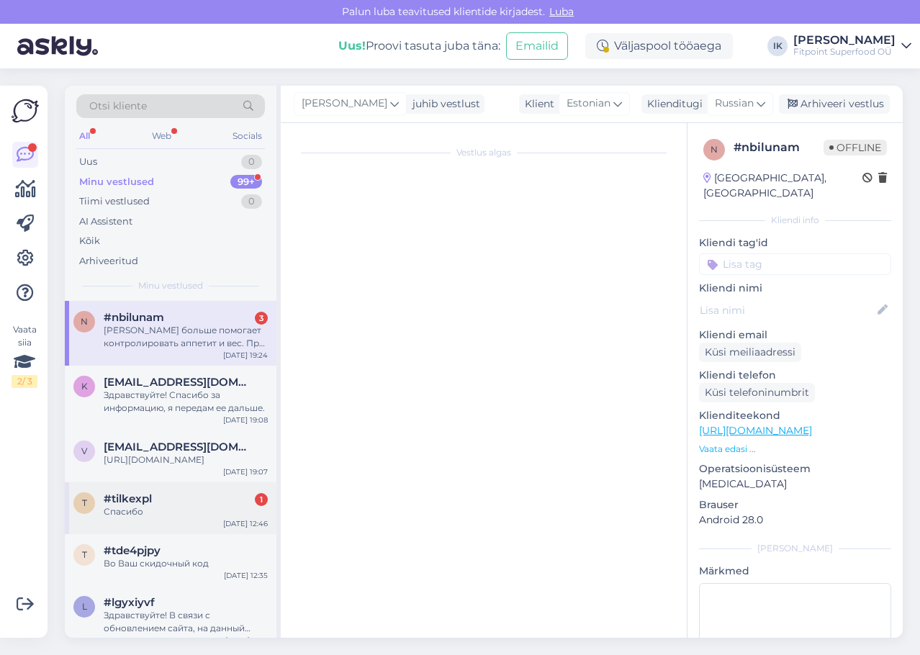
scroll to position [94, 0]
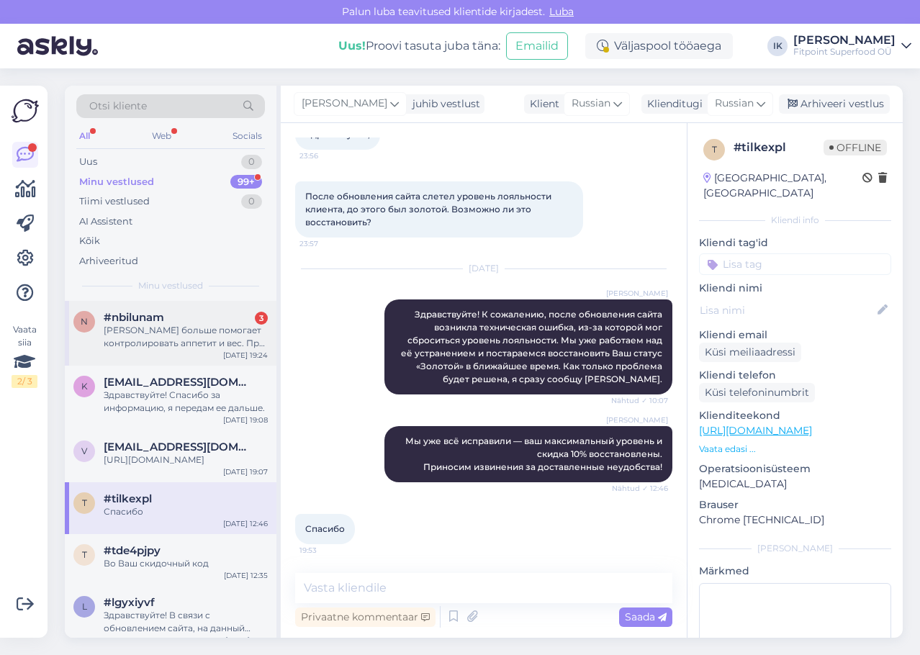
click at [204, 324] on div "[PERSON_NAME] больше помогает контролировать аппетит и вес. При упадке сил и ус…" at bounding box center [186, 337] width 164 height 26
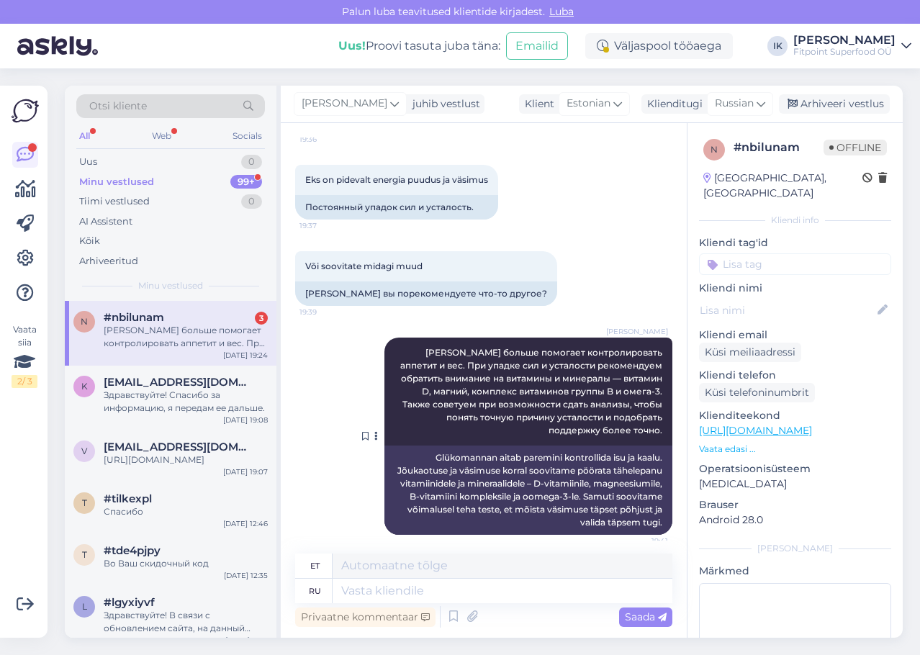
scroll to position [1645, 0]
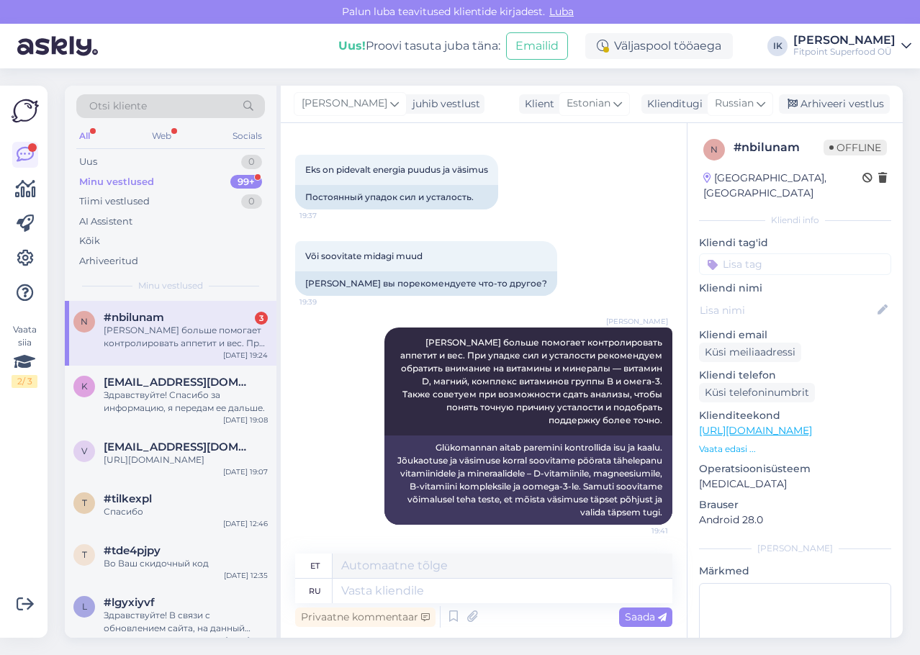
click at [251, 176] on div "99+" at bounding box center [246, 182] width 32 height 14
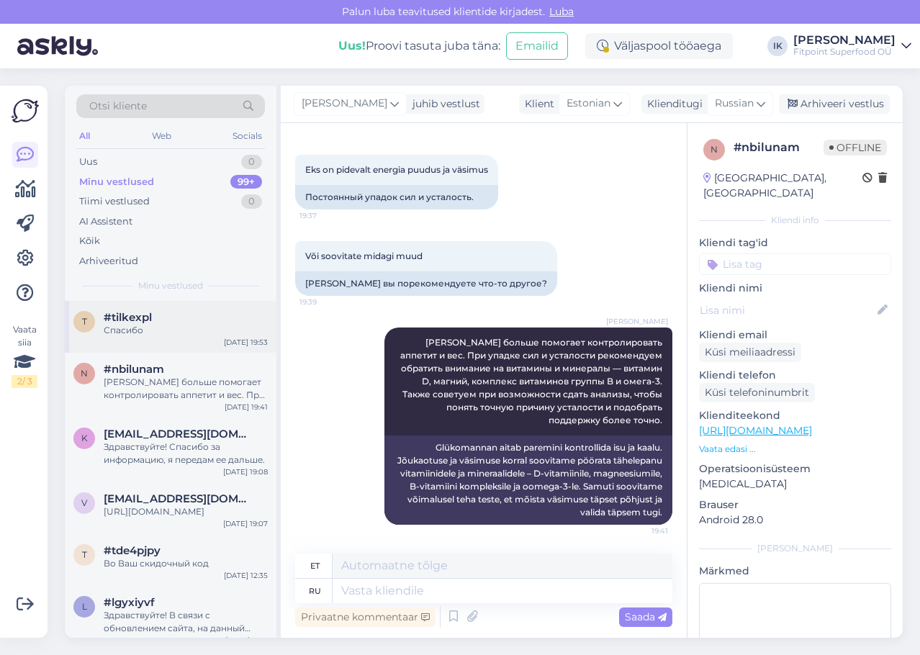
click at [218, 339] on div "t #tilkexpl Спасибо [DATE] 19:53" at bounding box center [171, 327] width 212 height 52
